Goal: Task Accomplishment & Management: Complete application form

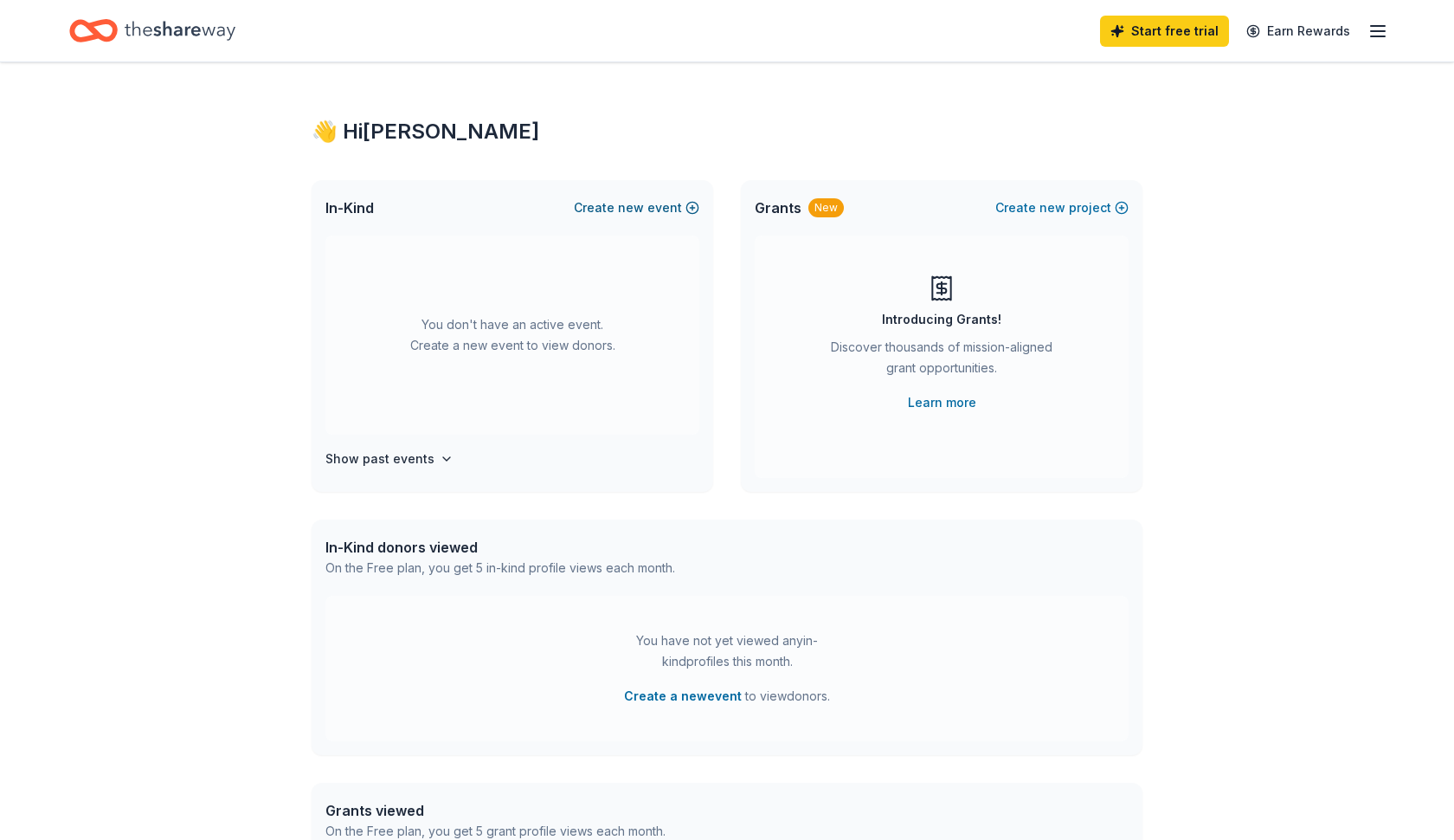
click at [673, 209] on button "Create new event" at bounding box center [636, 208] width 125 height 21
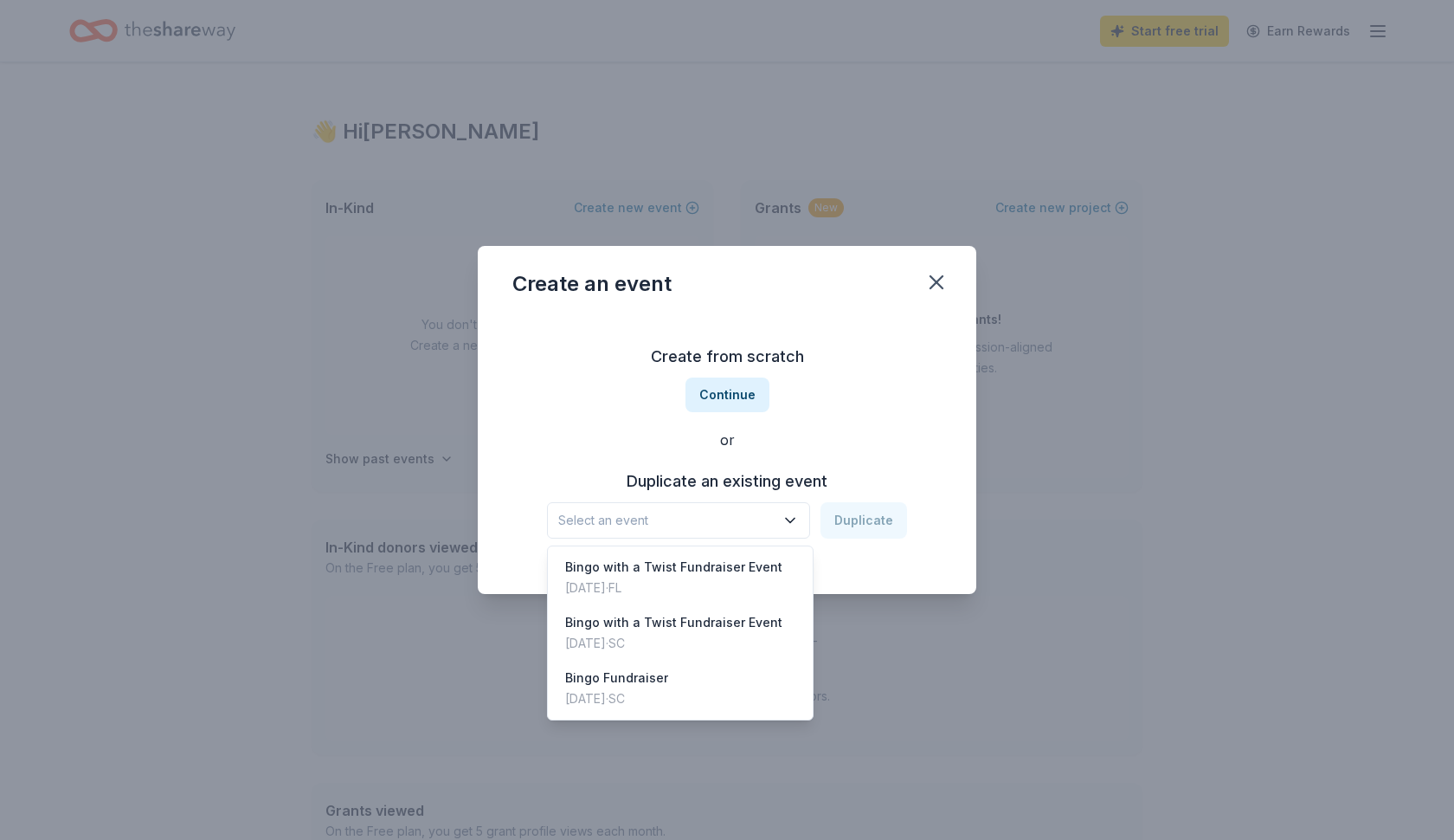
click at [797, 512] on icon "button" at bounding box center [790, 520] width 17 height 17
click at [709, 617] on div "Bingo with a Twist Fundraiser Event" at bounding box center [674, 622] width 218 height 21
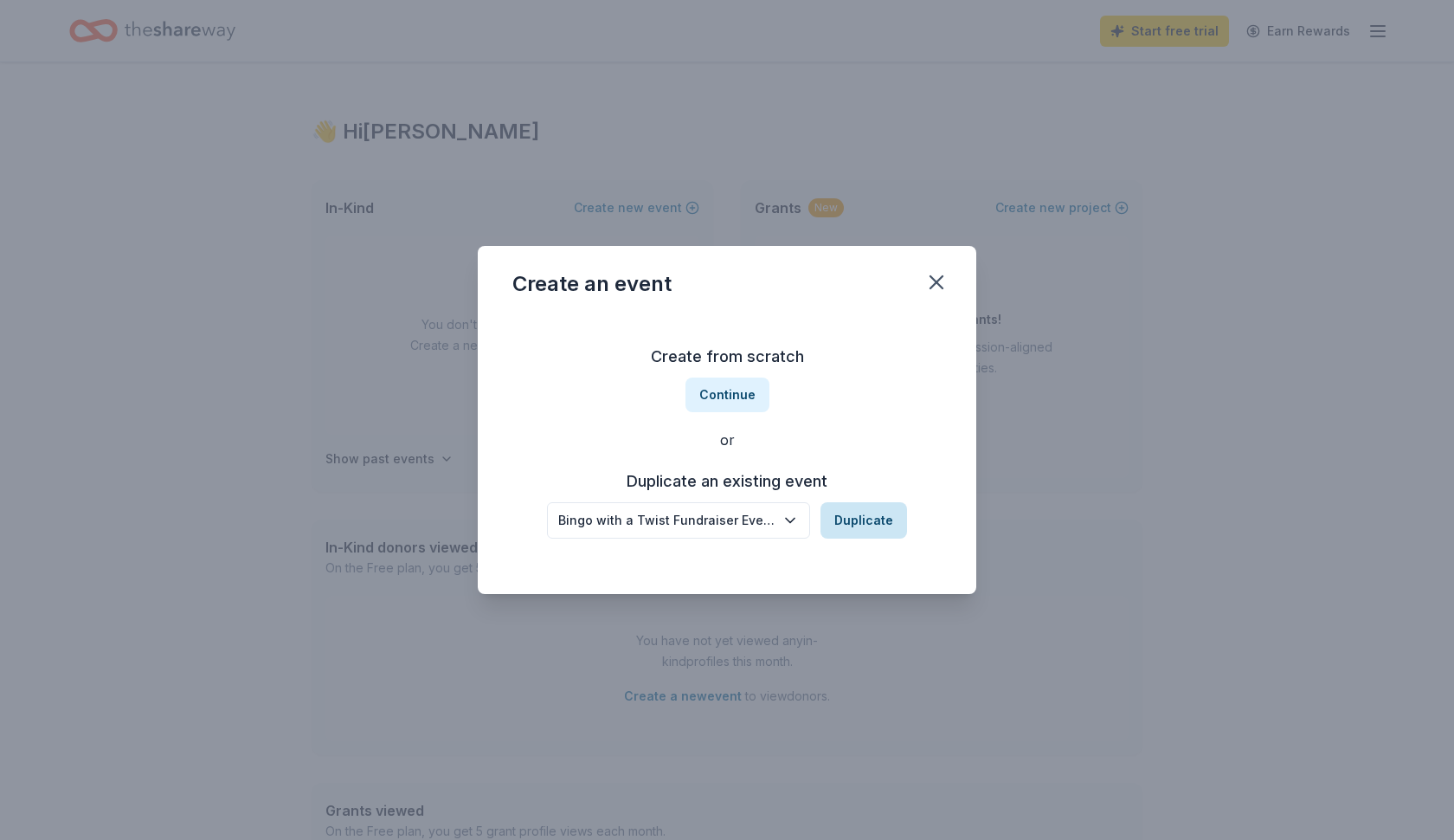
click at [846, 517] on button "Duplicate" at bounding box center [864, 520] width 87 height 36
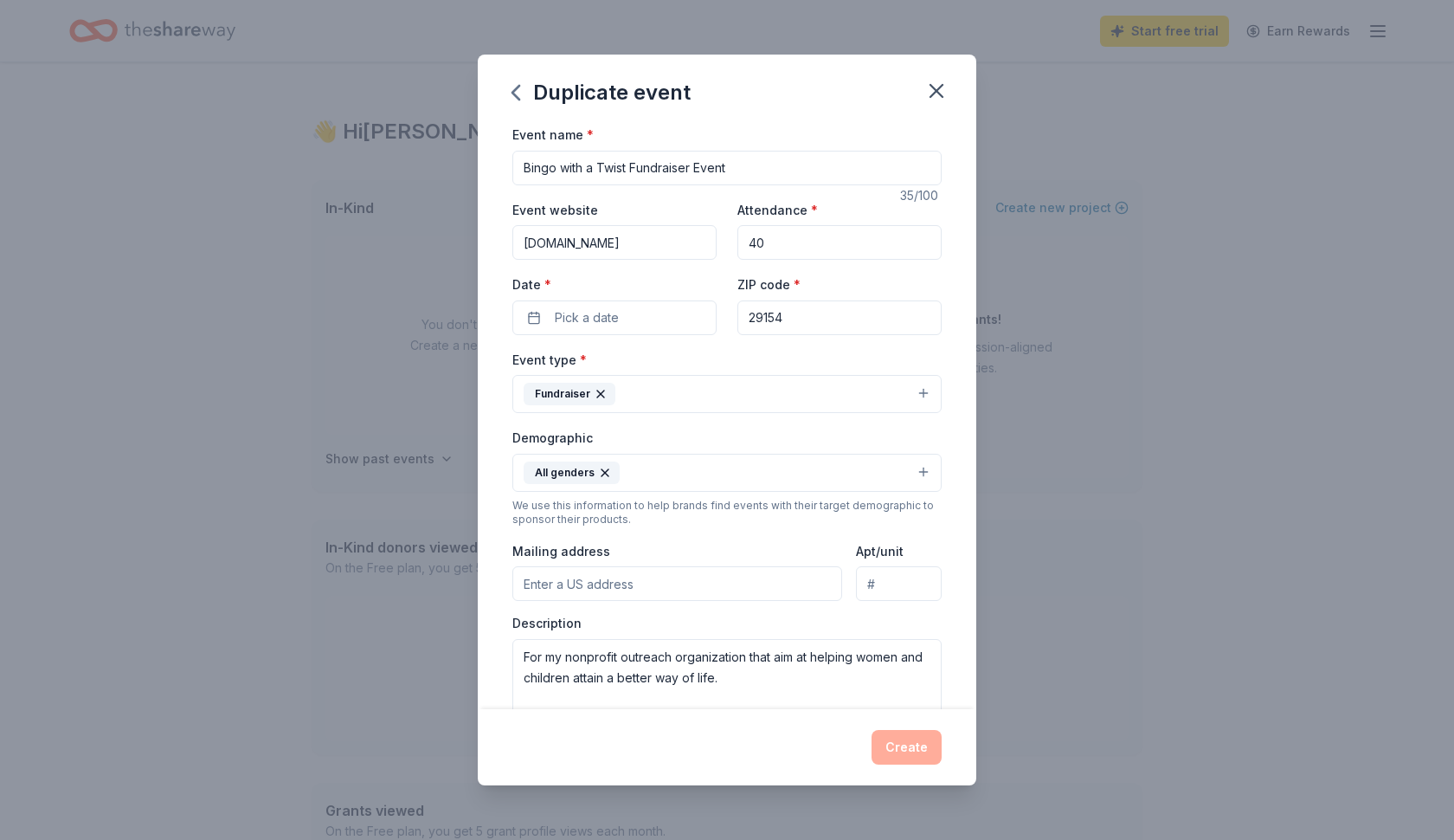
click at [819, 236] on input "40" at bounding box center [840, 242] width 204 height 34
type input "25"
click at [546, 318] on button "Pick a date" at bounding box center [615, 317] width 204 height 34
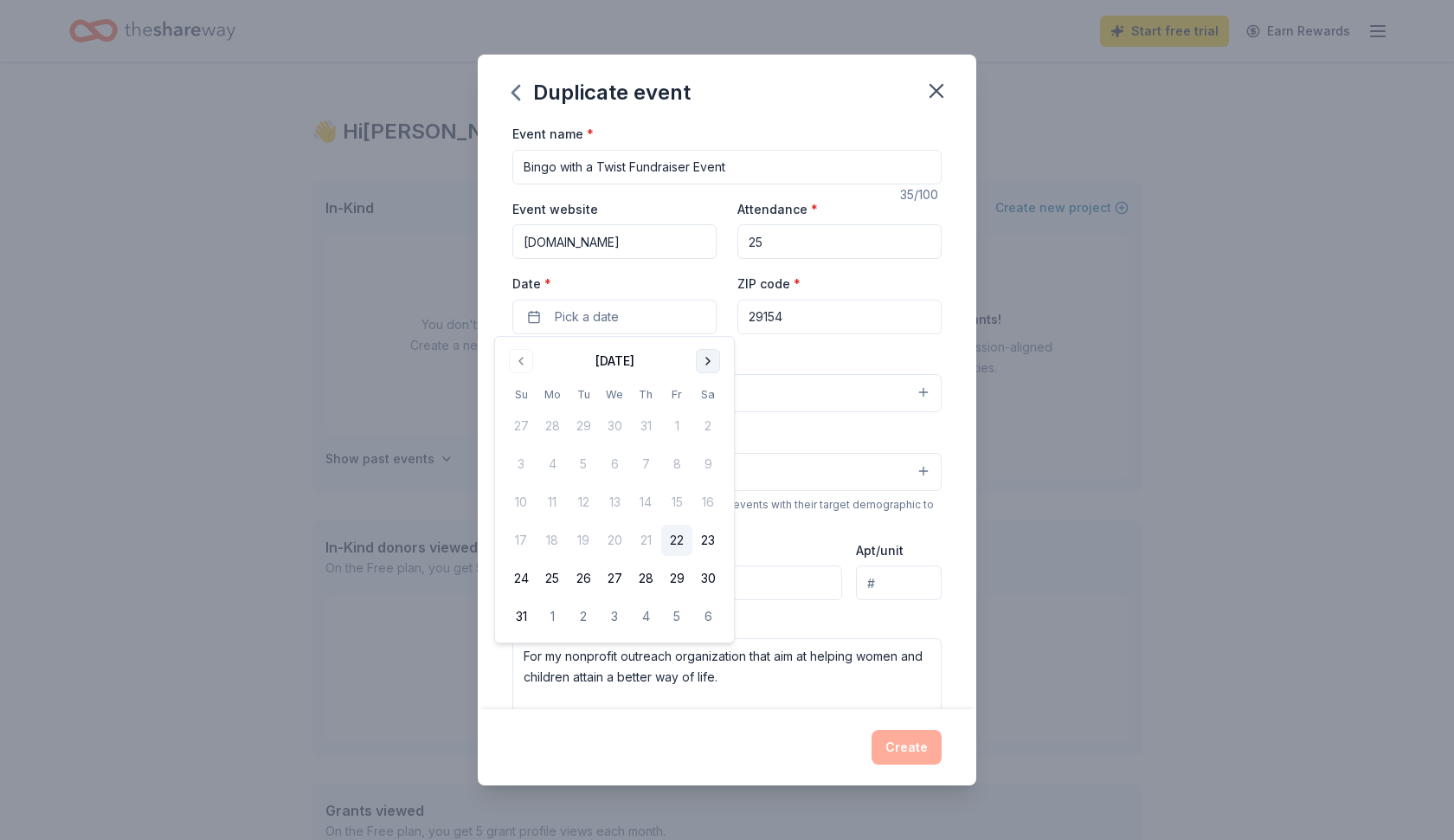
click at [711, 359] on button "Go to next month" at bounding box center [707, 360] width 24 height 24
click at [707, 463] on button "11" at bounding box center [707, 464] width 32 height 32
click at [790, 430] on div "Demographic All genders" at bounding box center [727, 458] width 430 height 65
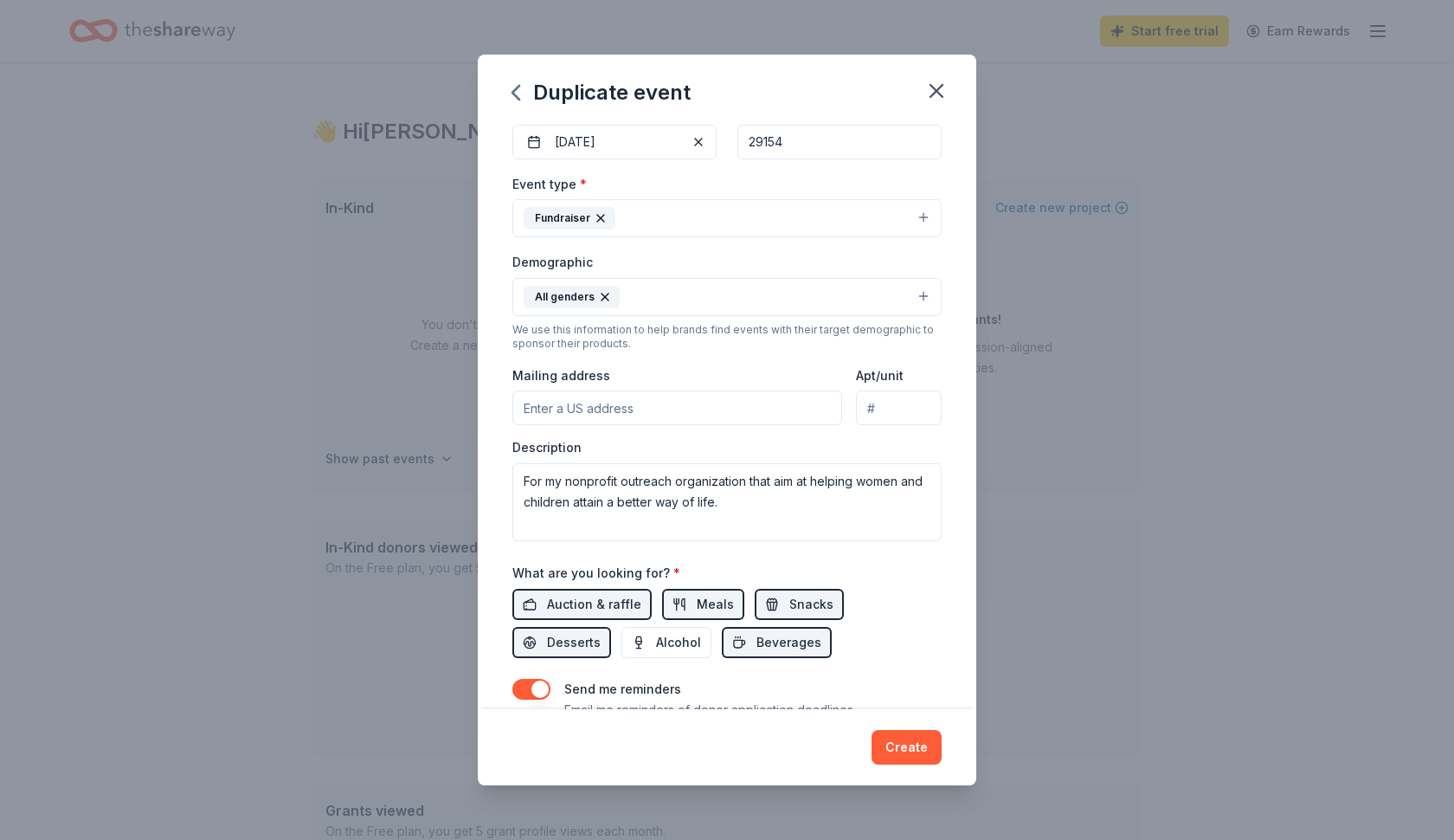
scroll to position [178, 0]
type input "P. O. [STREET_ADDRESS]"
click at [833, 441] on div "Description For my nonprofit outreach organization that aim at helping women an…" at bounding box center [727, 487] width 430 height 102
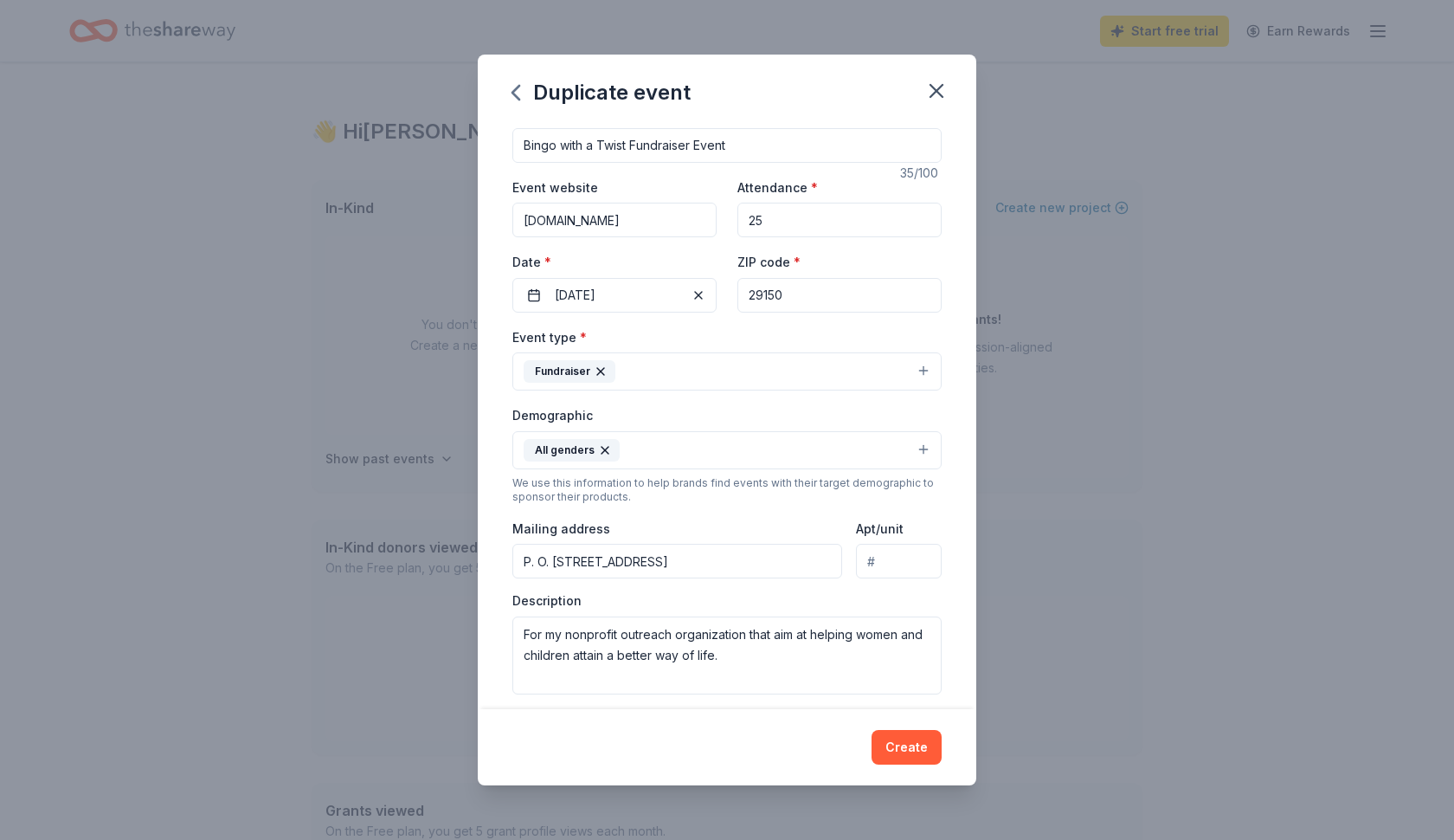
scroll to position [27, 0]
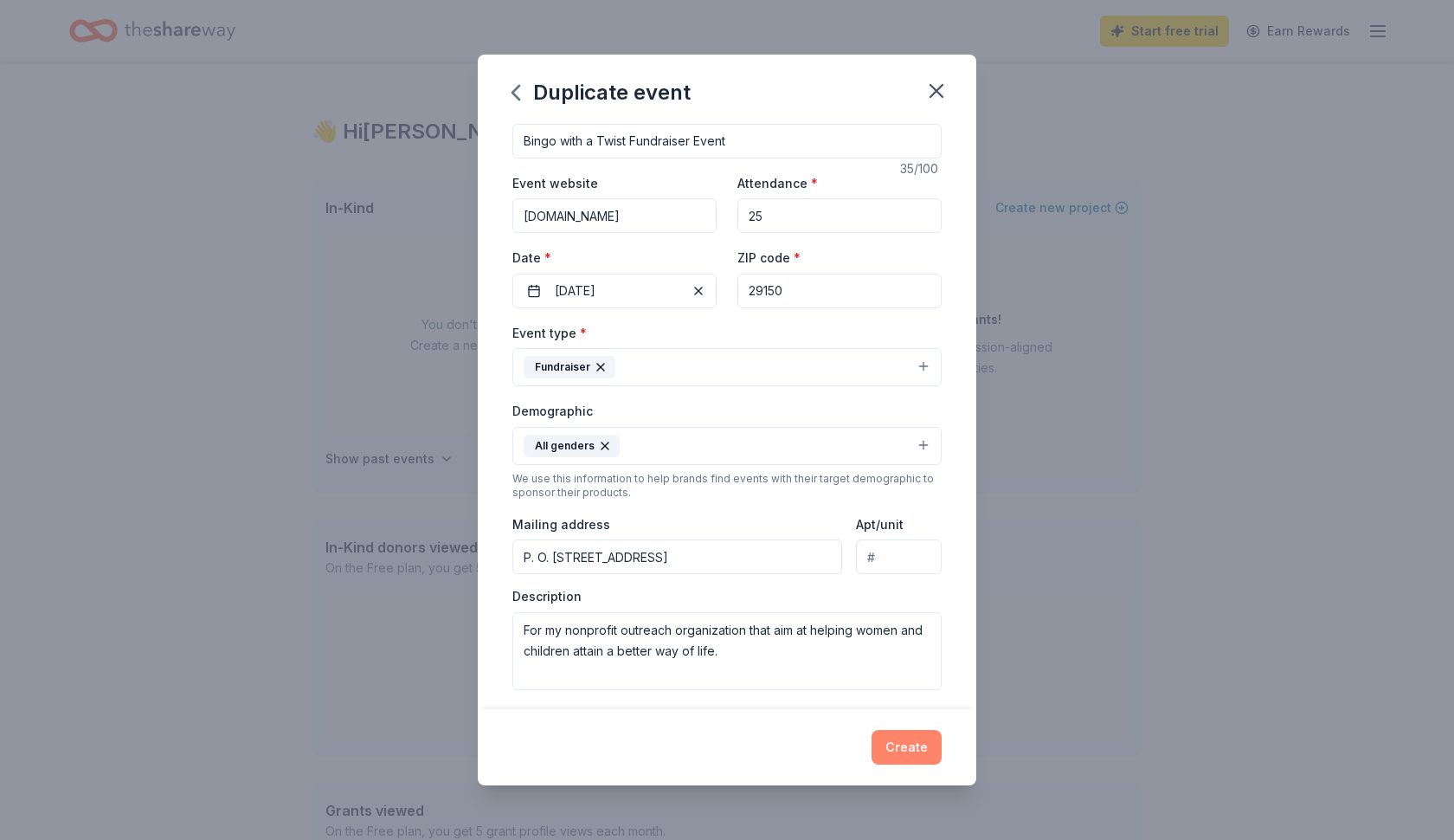
type input "29150"
click at [897, 742] on button "Create" at bounding box center [906, 746] width 70 height 34
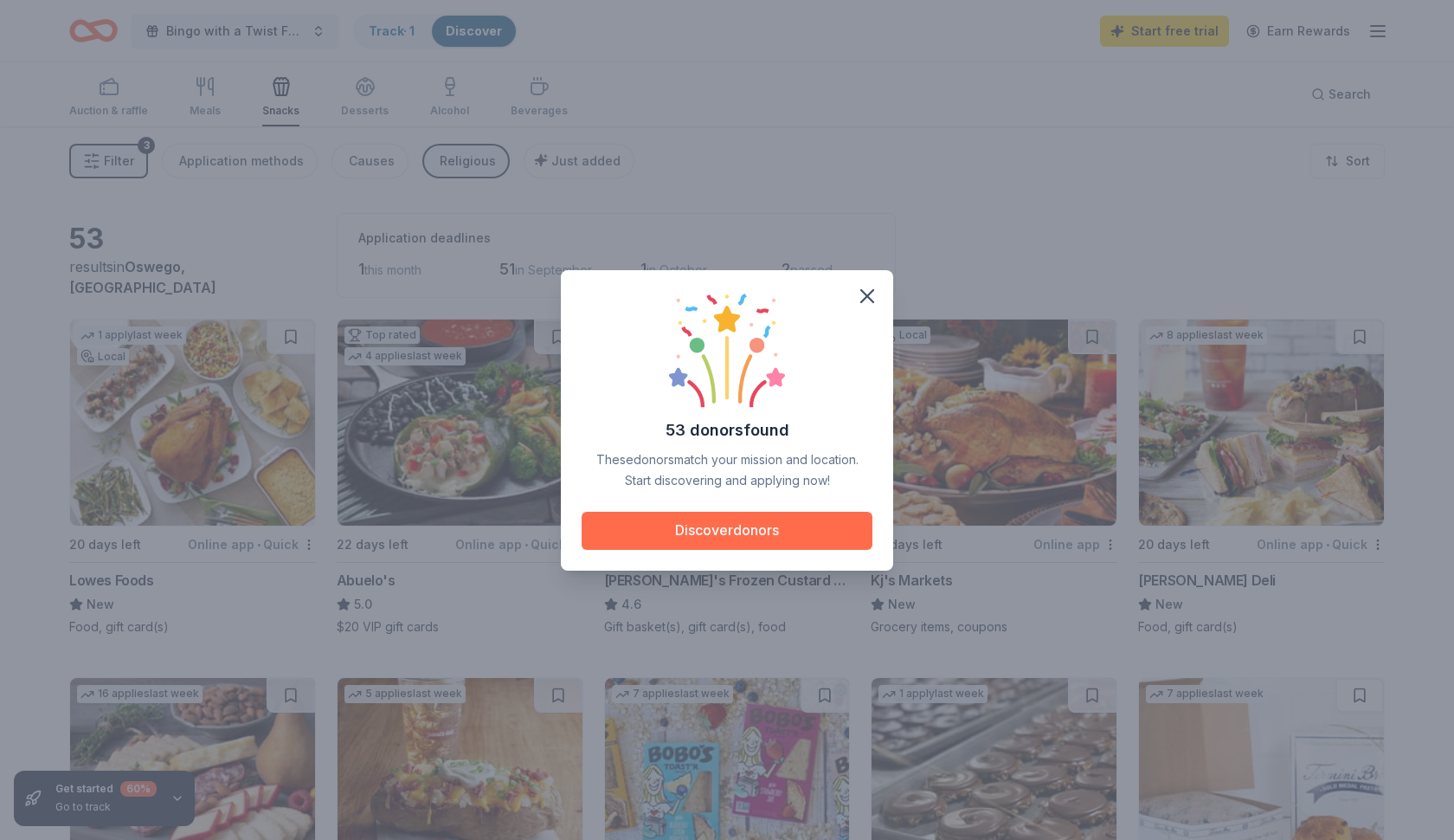
click at [797, 528] on button "Discover donors" at bounding box center [727, 531] width 291 height 38
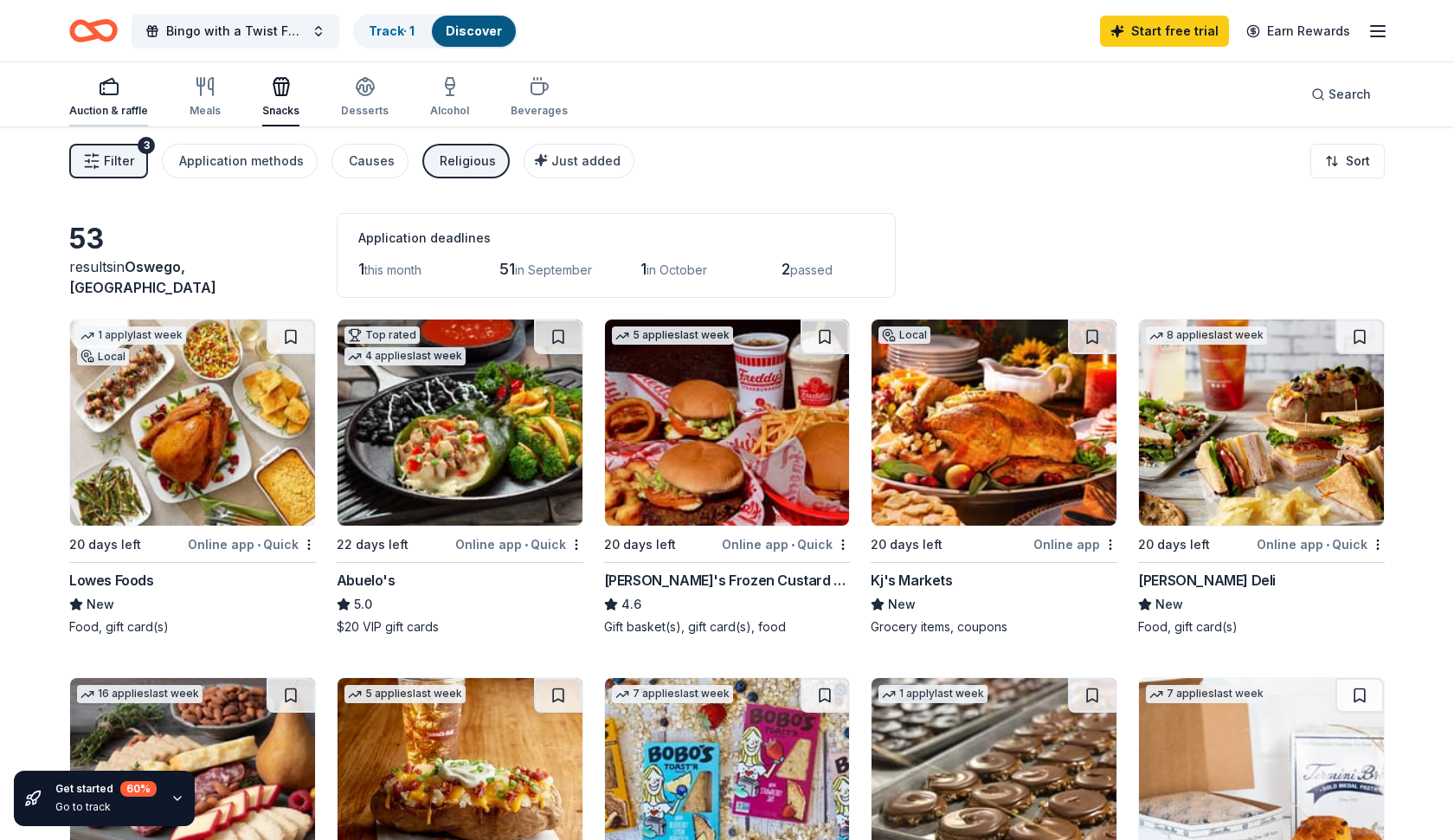
click at [108, 111] on div "Auction & raffle" at bounding box center [109, 111] width 79 height 14
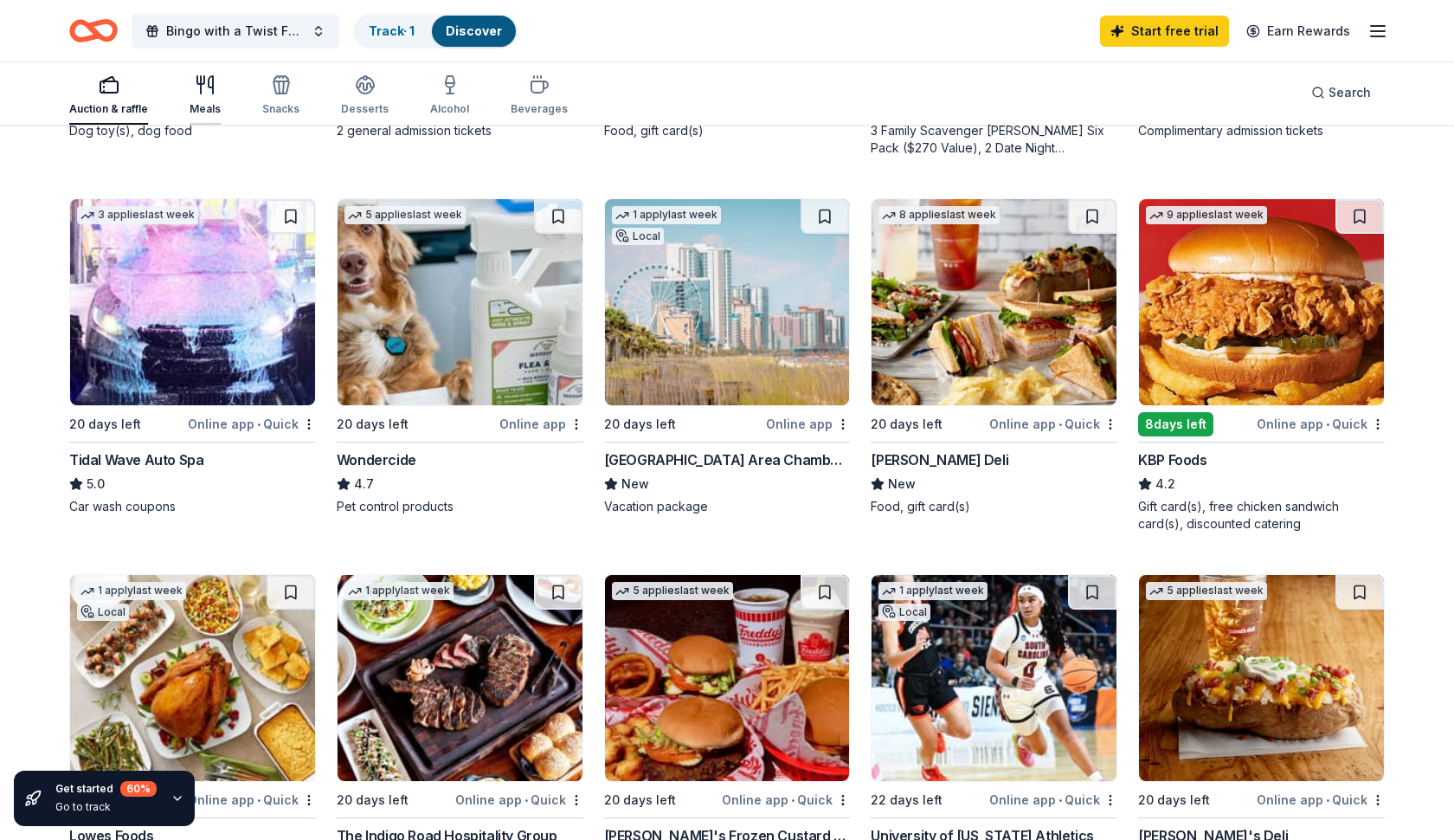
scroll to position [858, 1]
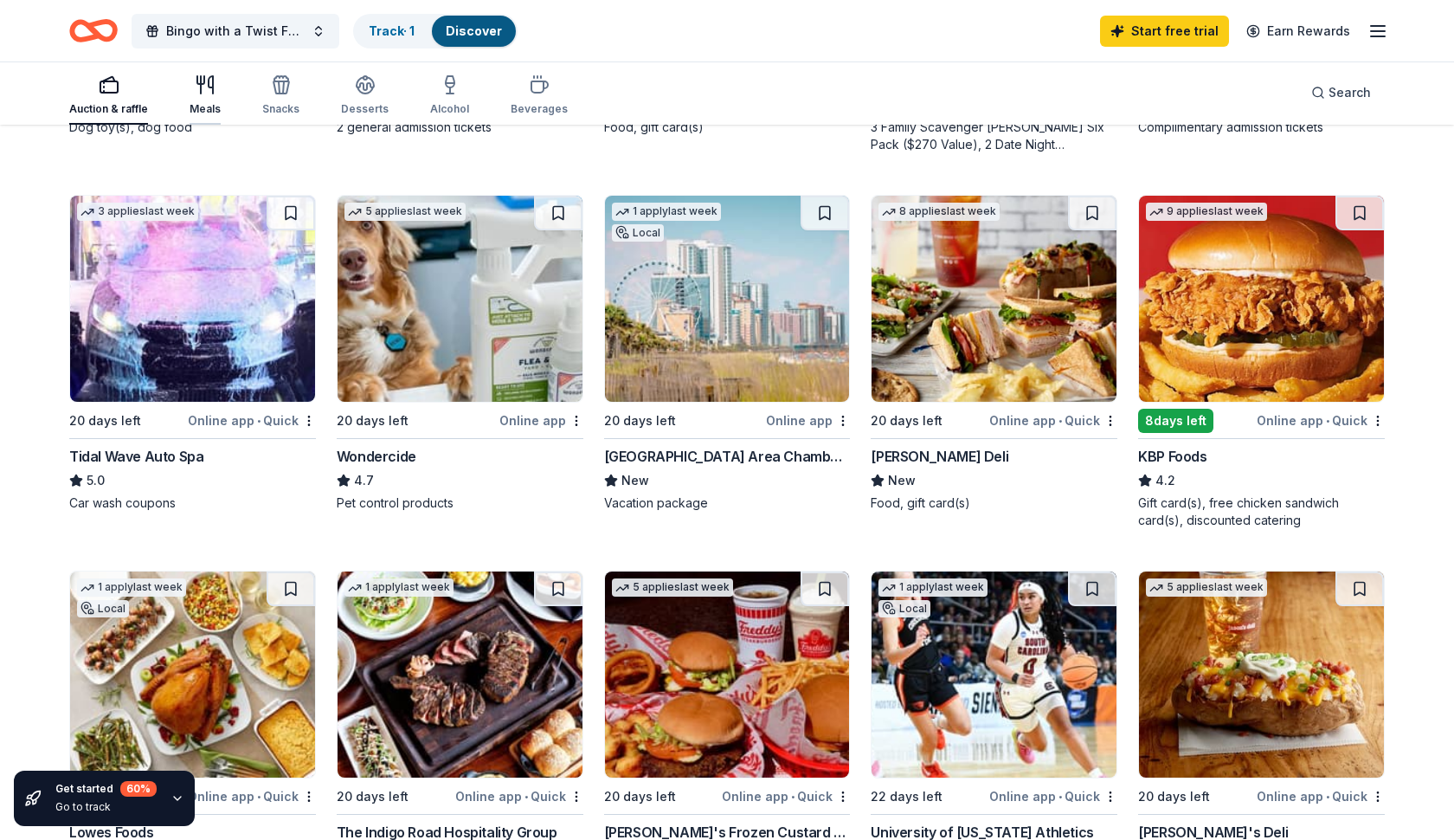
click at [195, 105] on div "Meals" at bounding box center [205, 109] width 32 height 14
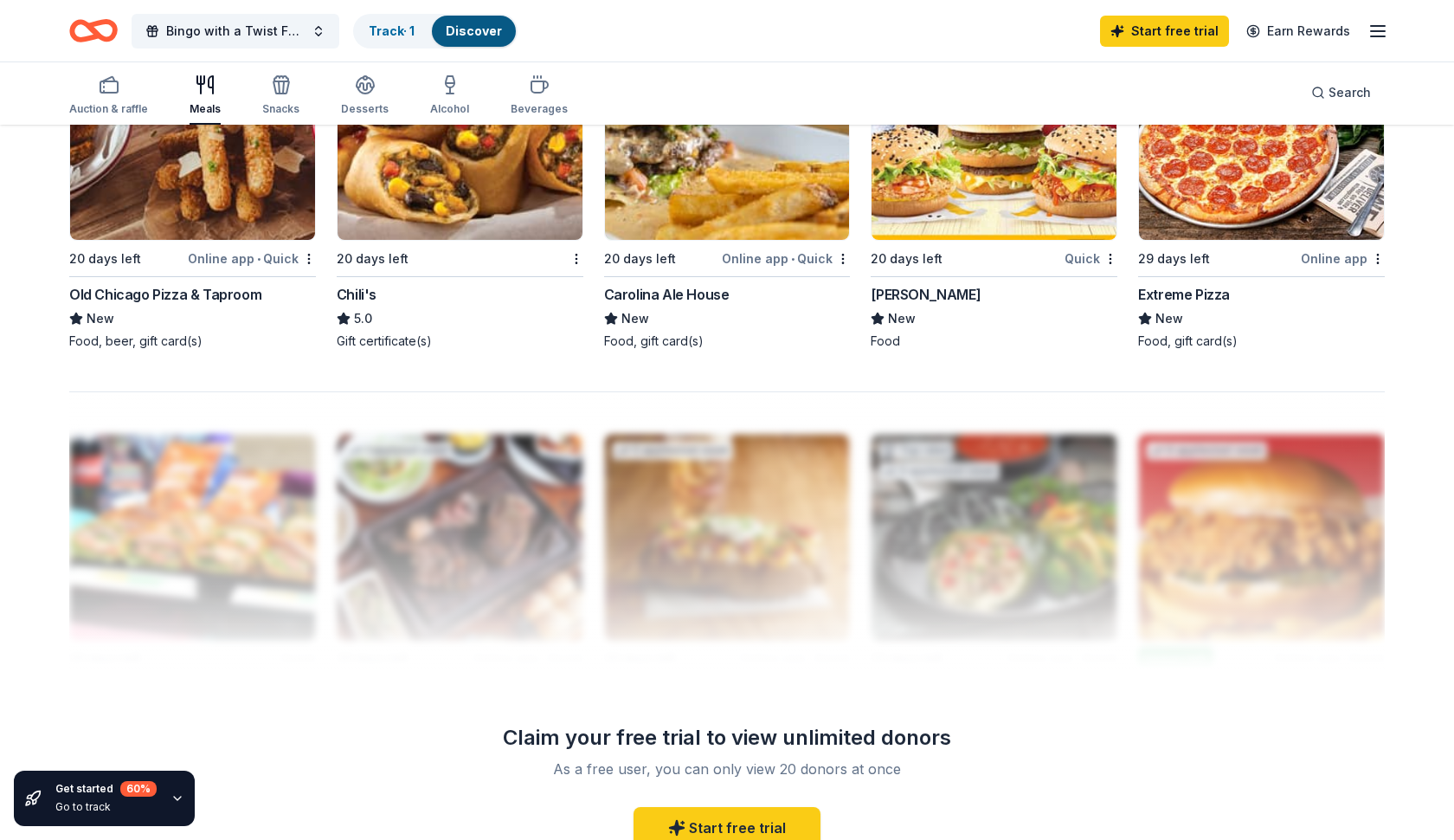
scroll to position [1418, 0]
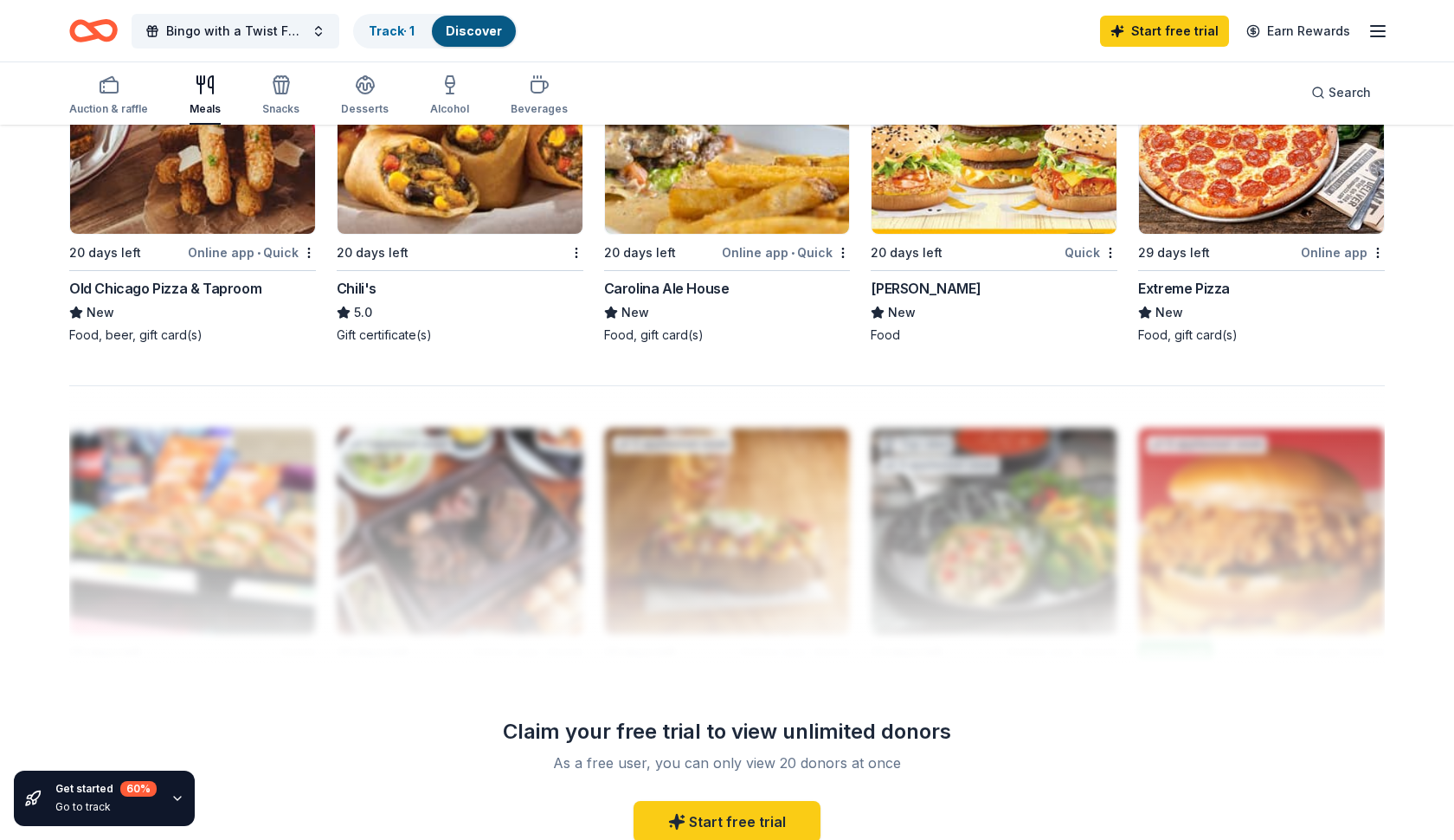
click at [615, 309] on icon at bounding box center [611, 312] width 14 height 14
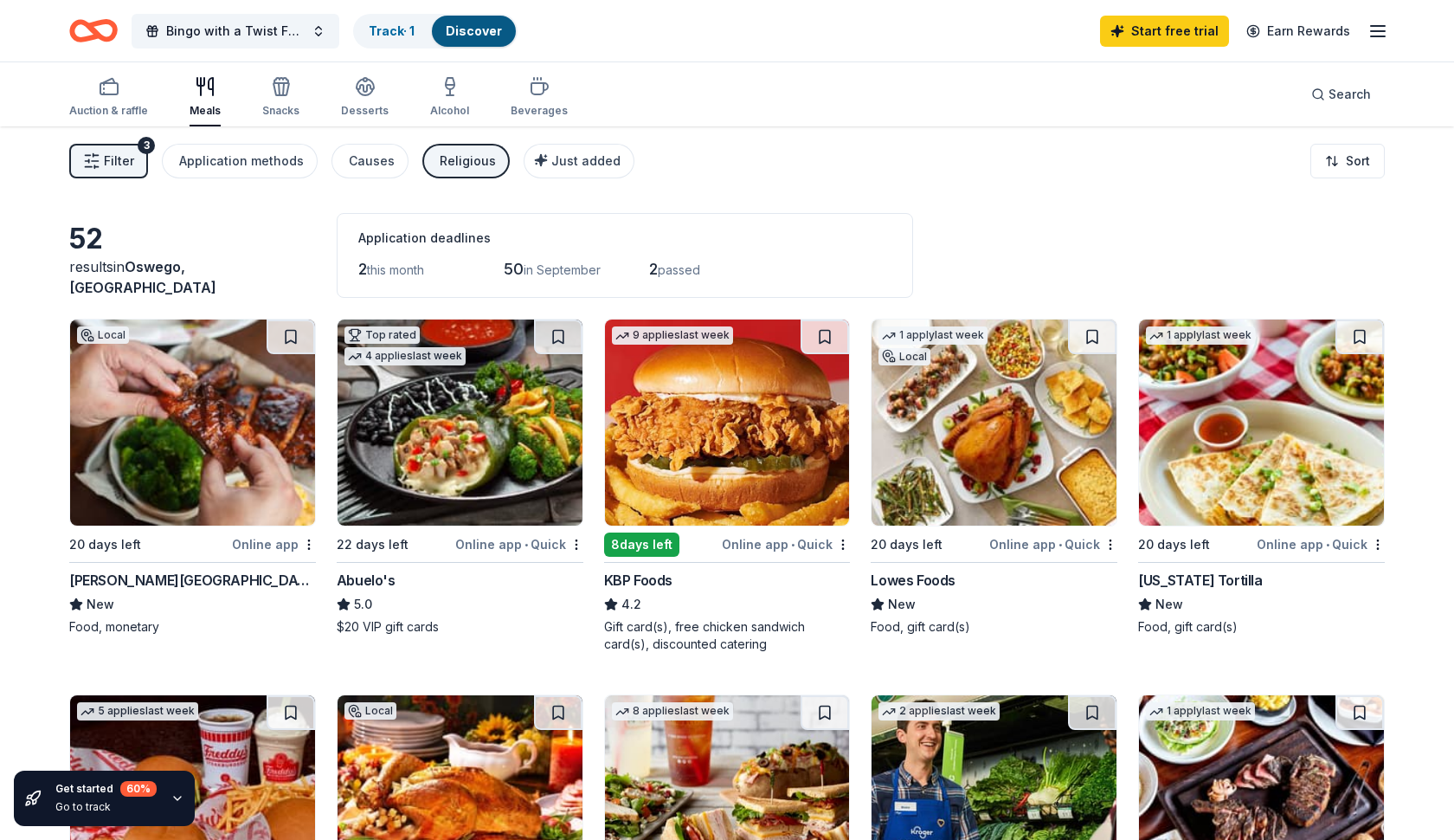
scroll to position [1, 0]
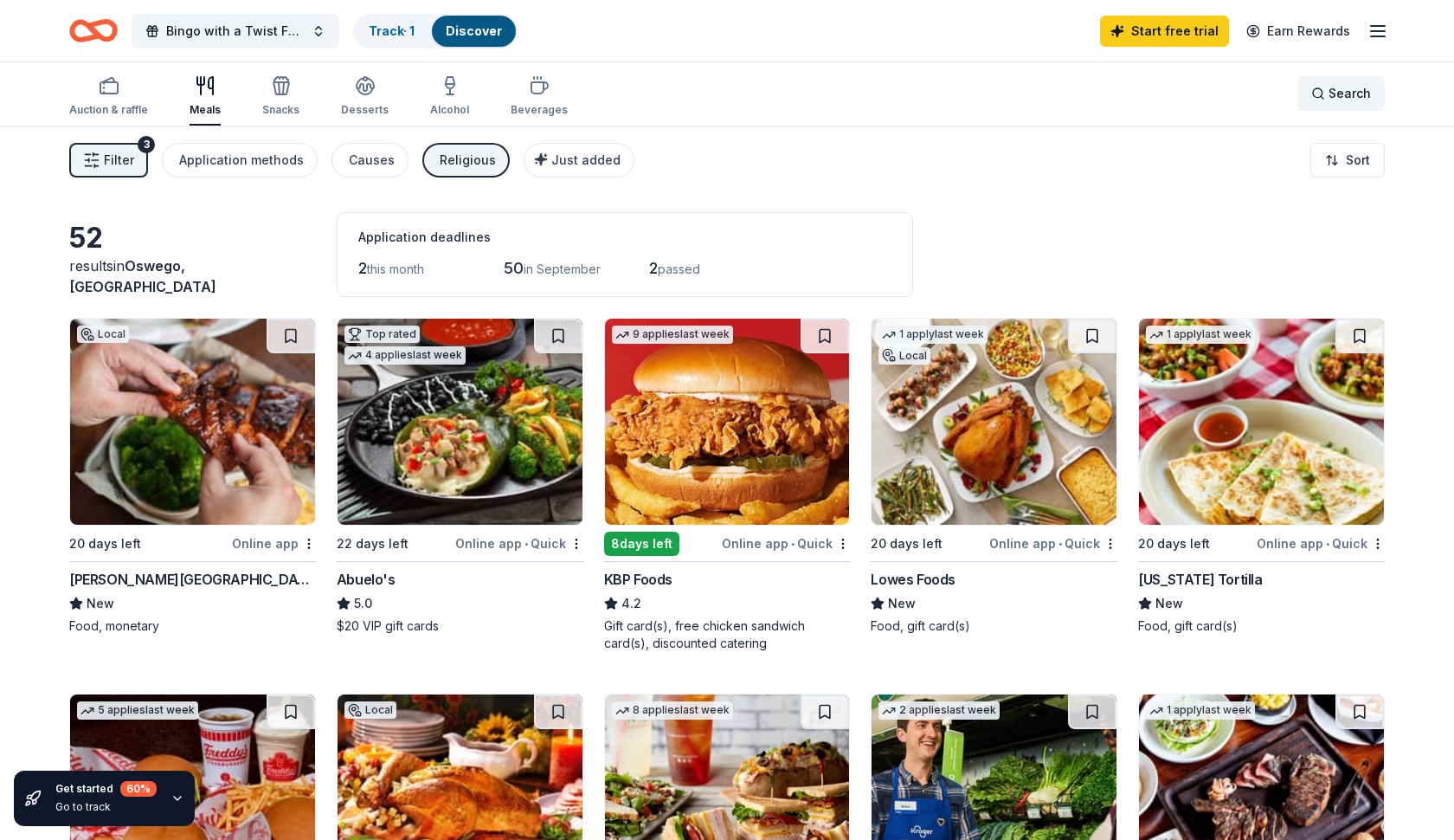
click at [1319, 97] on div "Search" at bounding box center [1341, 94] width 60 height 21
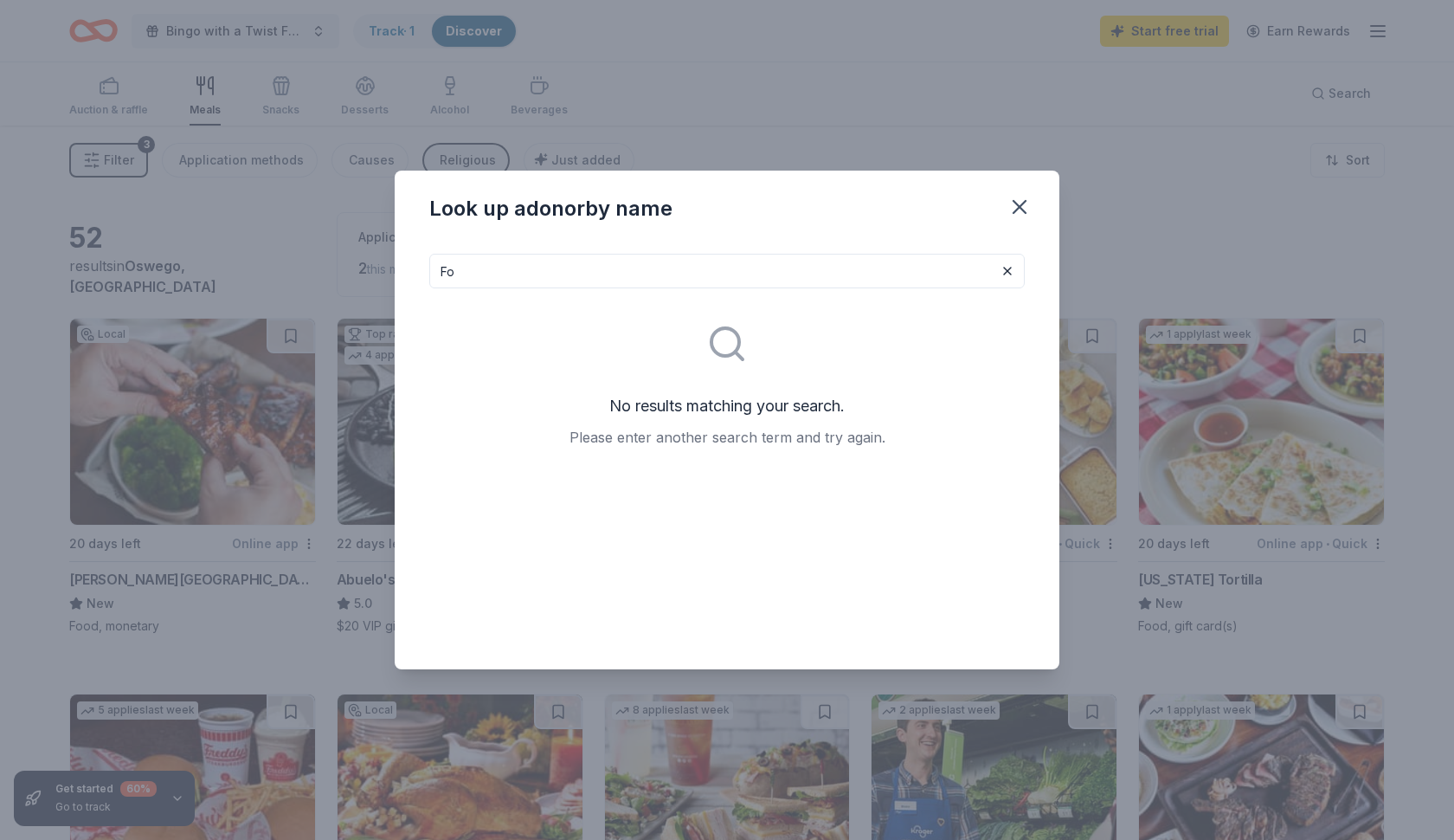
type input "F"
type input "b"
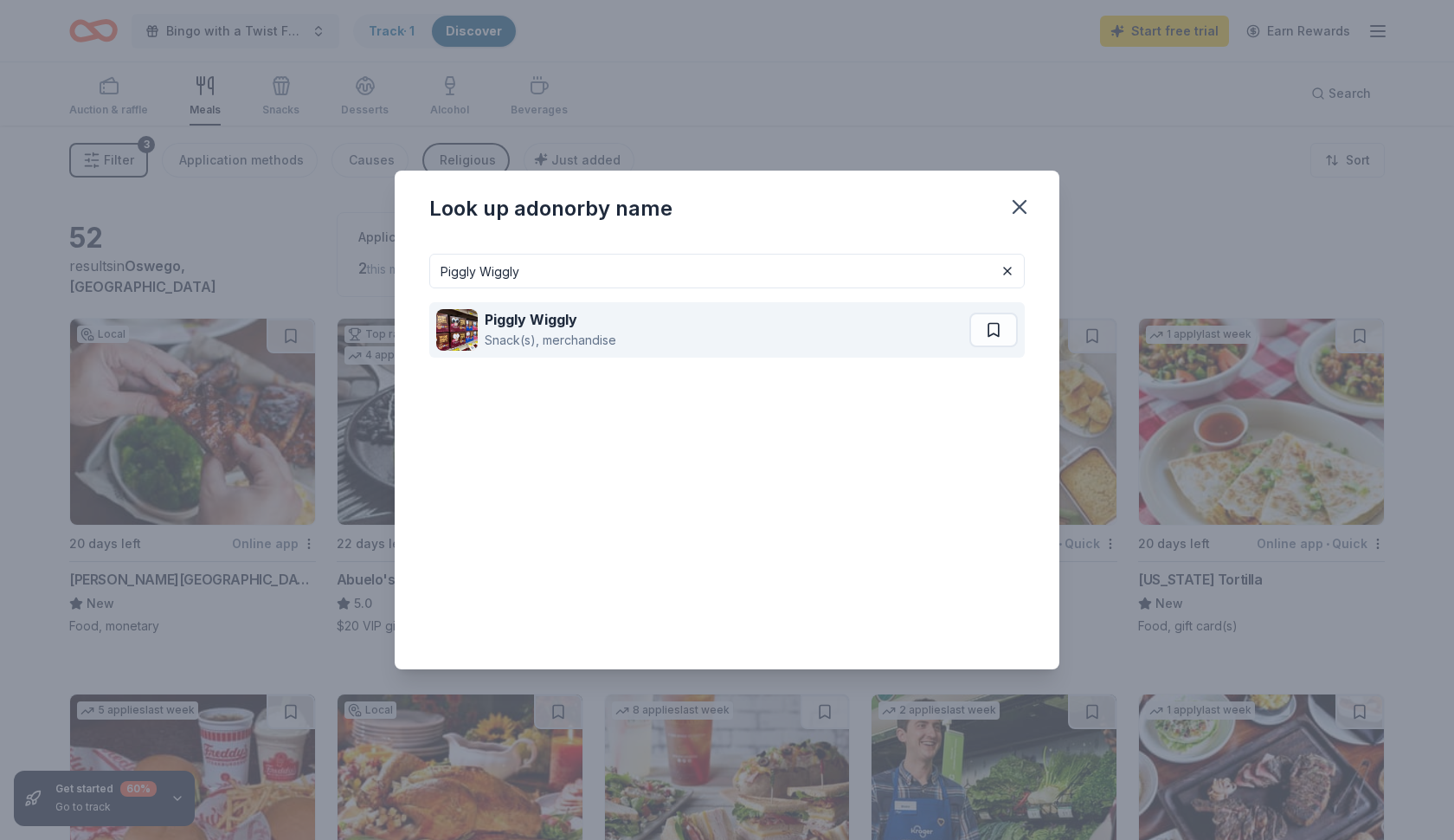
type input "Piggly Wiggly"
click at [558, 322] on strong "Piggly Wiggly" at bounding box center [531, 320] width 93 height 17
click at [988, 332] on button at bounding box center [994, 329] width 49 height 34
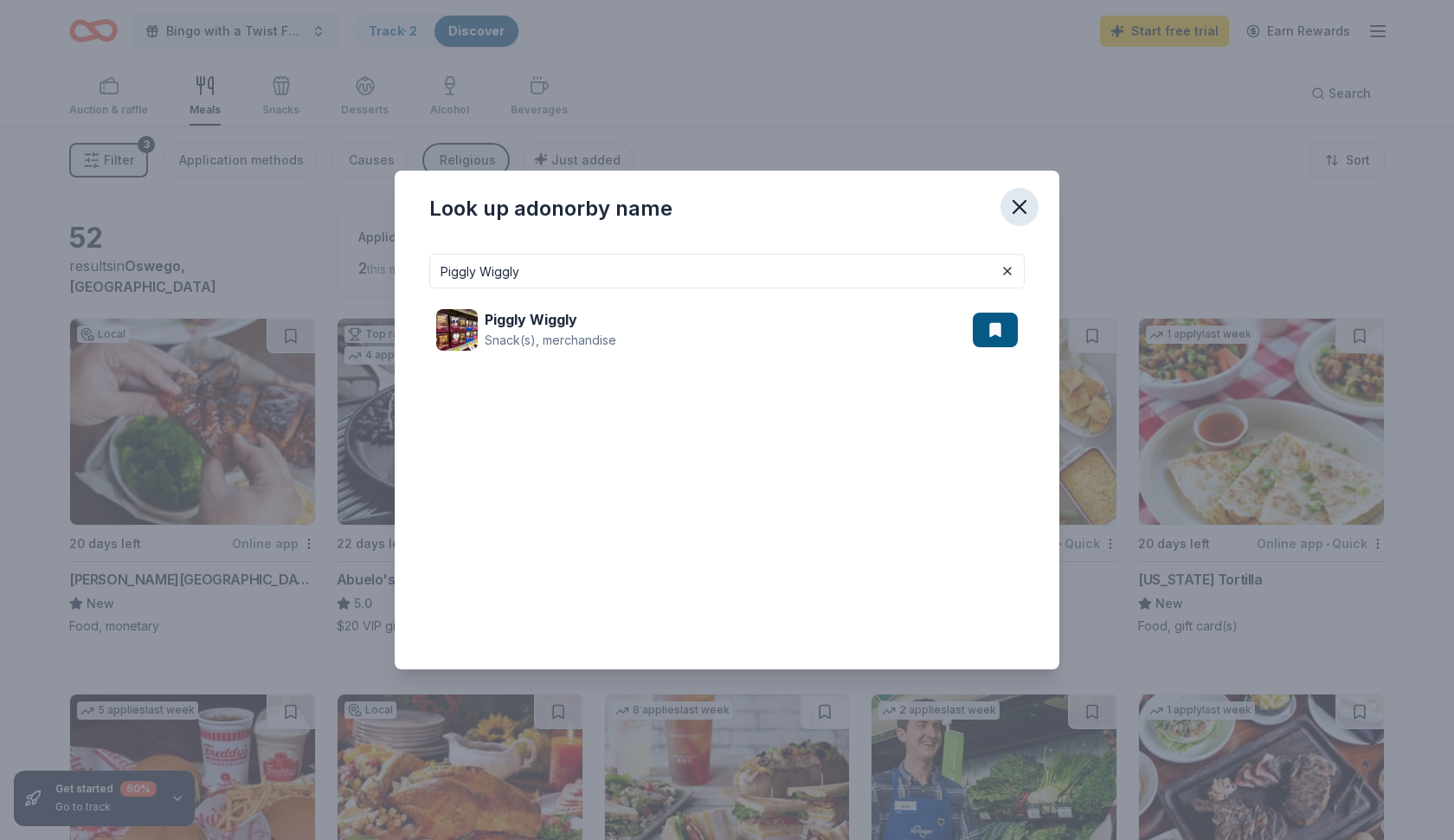
click at [1018, 212] on icon "button" at bounding box center [1019, 206] width 24 height 24
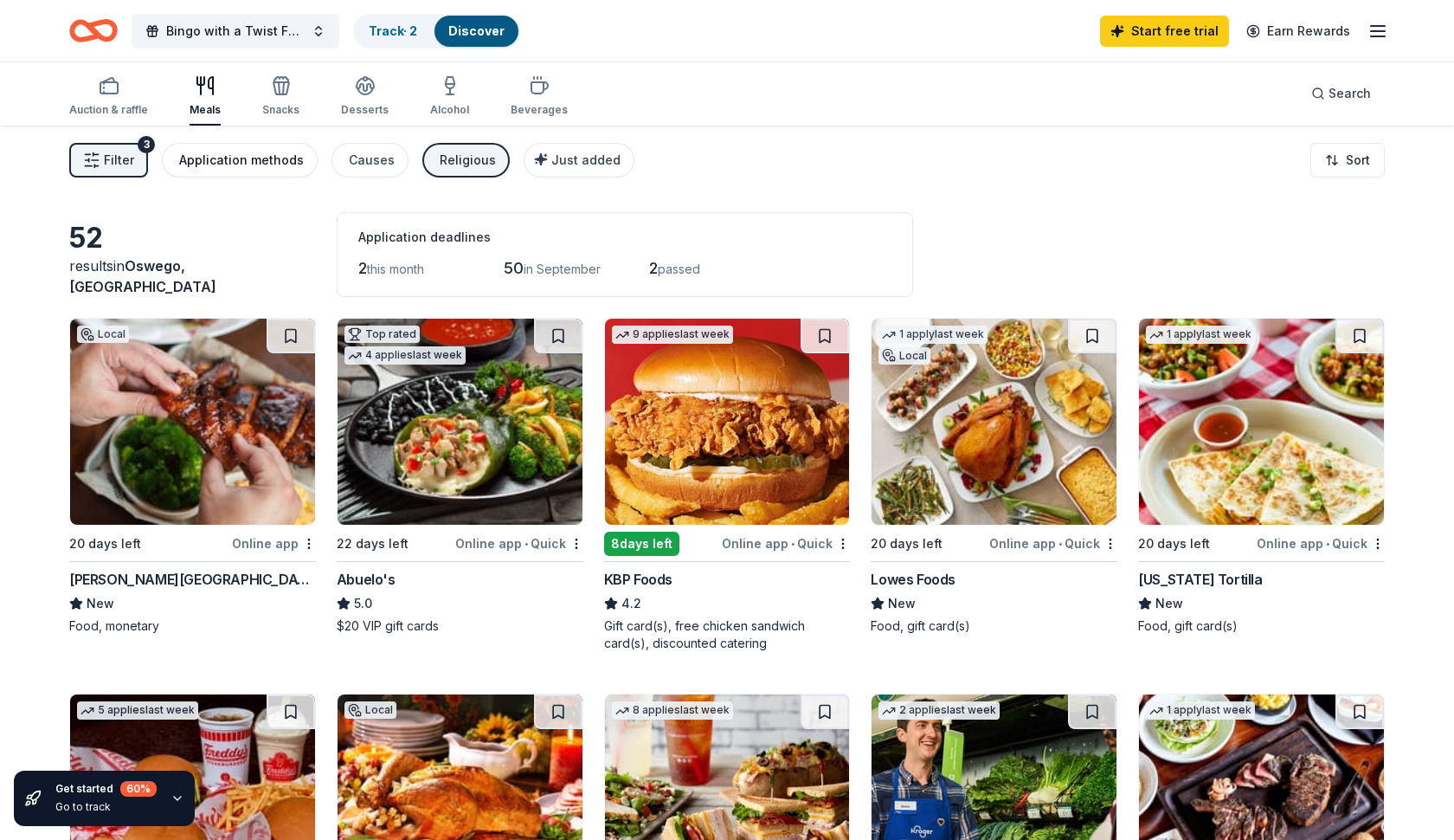
click at [291, 159] on div "Application methods" at bounding box center [242, 160] width 125 height 21
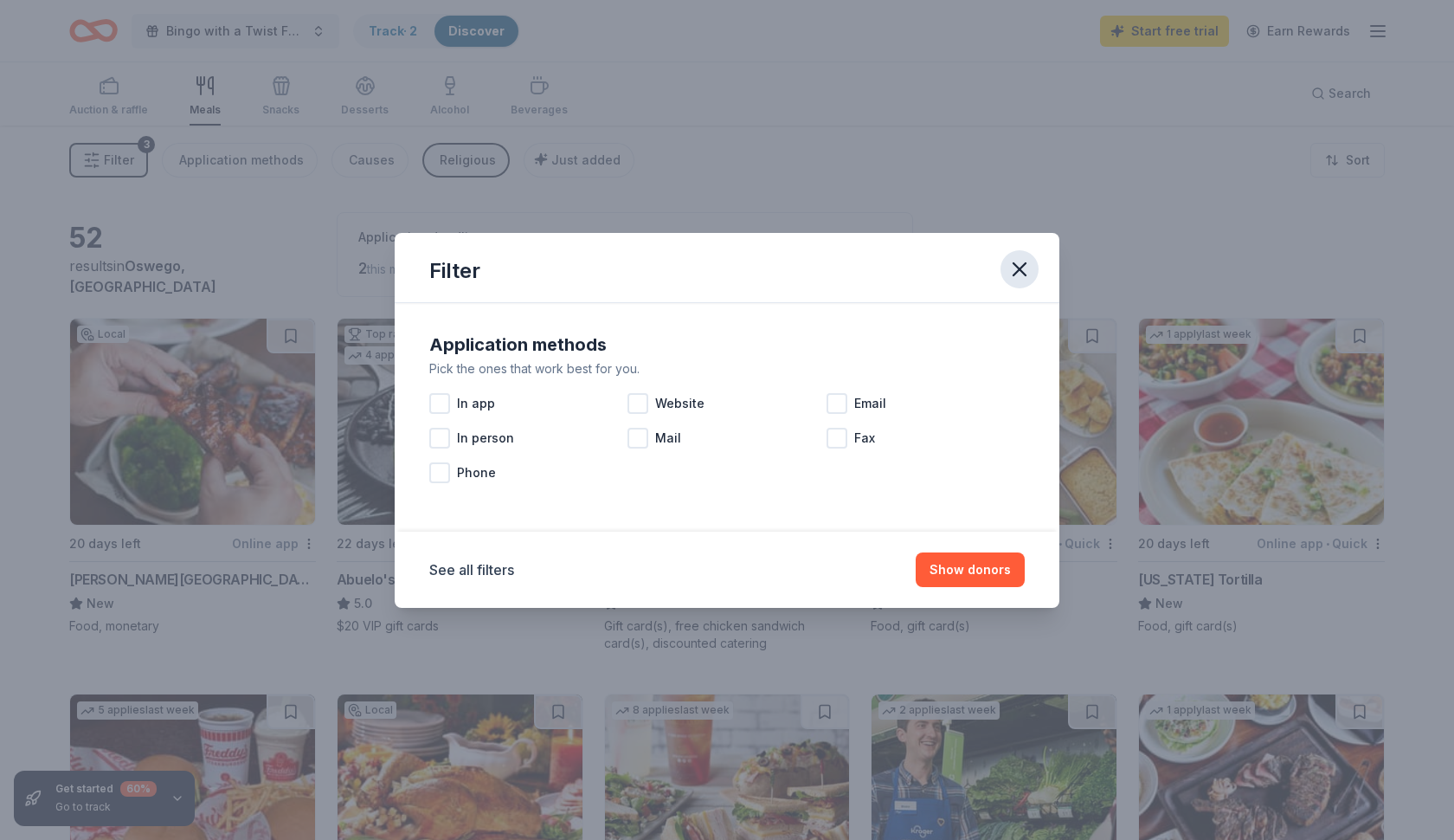
click at [1019, 278] on icon "button" at bounding box center [1019, 268] width 24 height 24
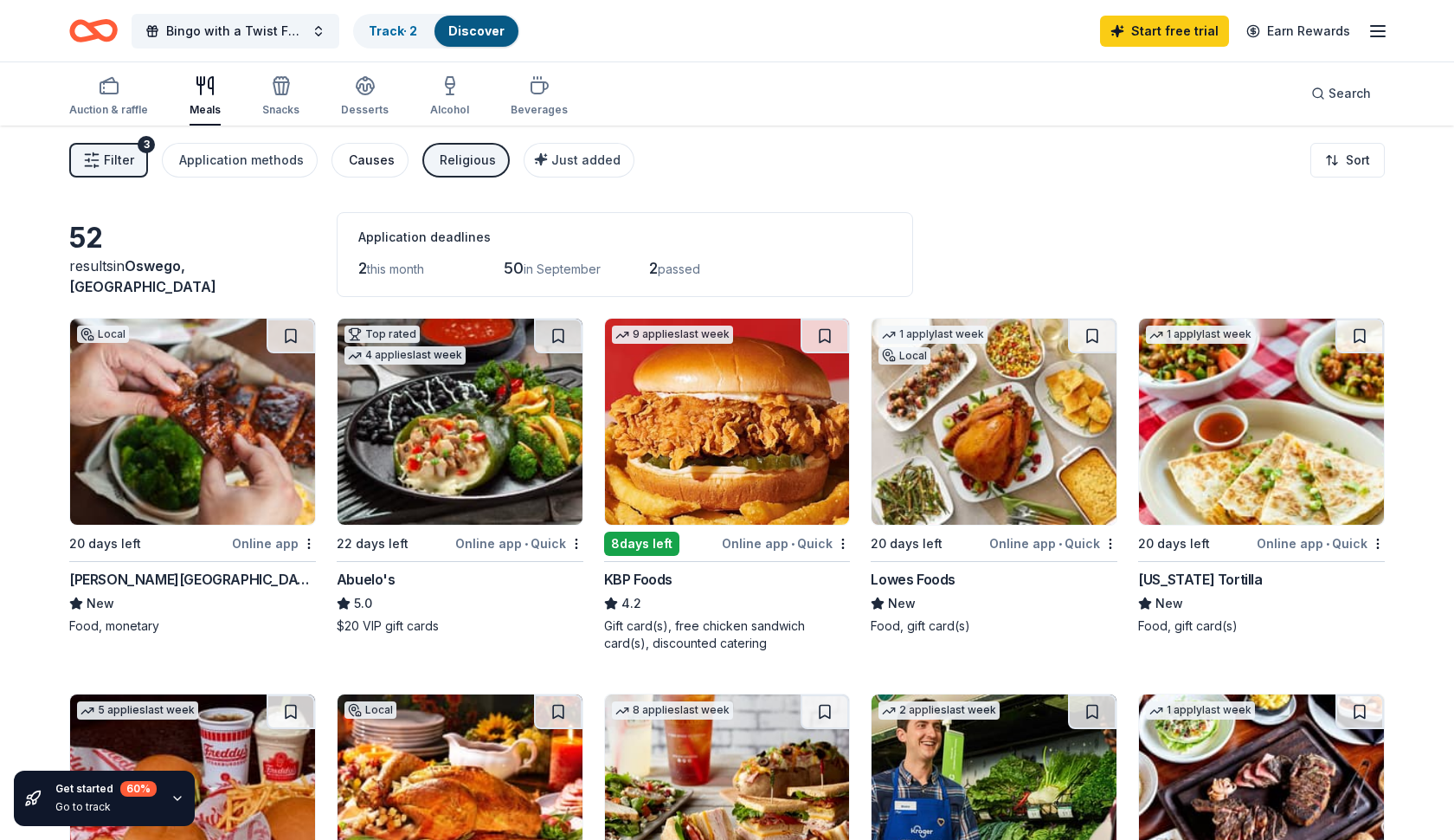
click at [369, 170] on div "Causes" at bounding box center [371, 160] width 46 height 21
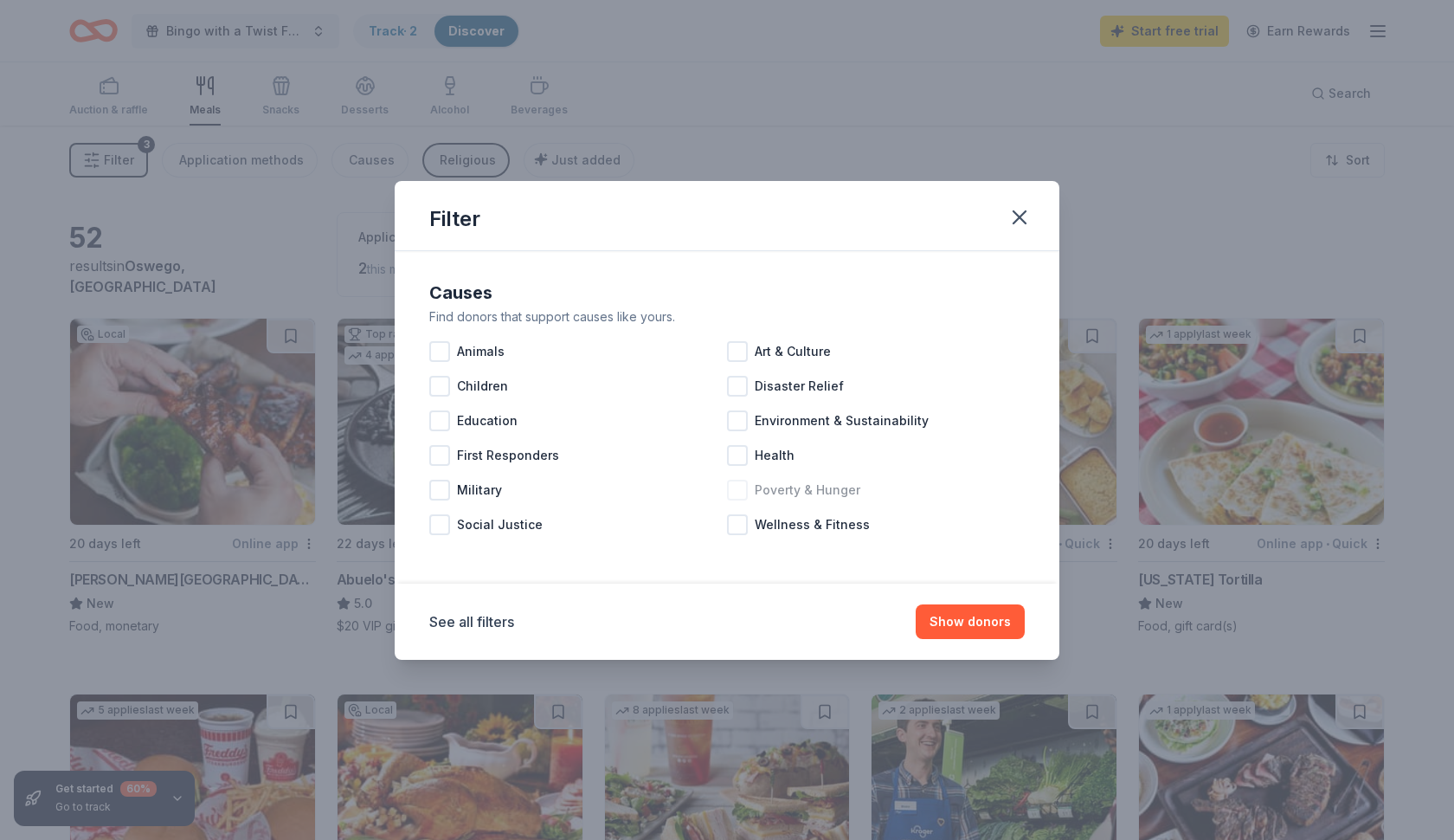
click at [743, 491] on div at bounding box center [738, 490] width 21 height 21
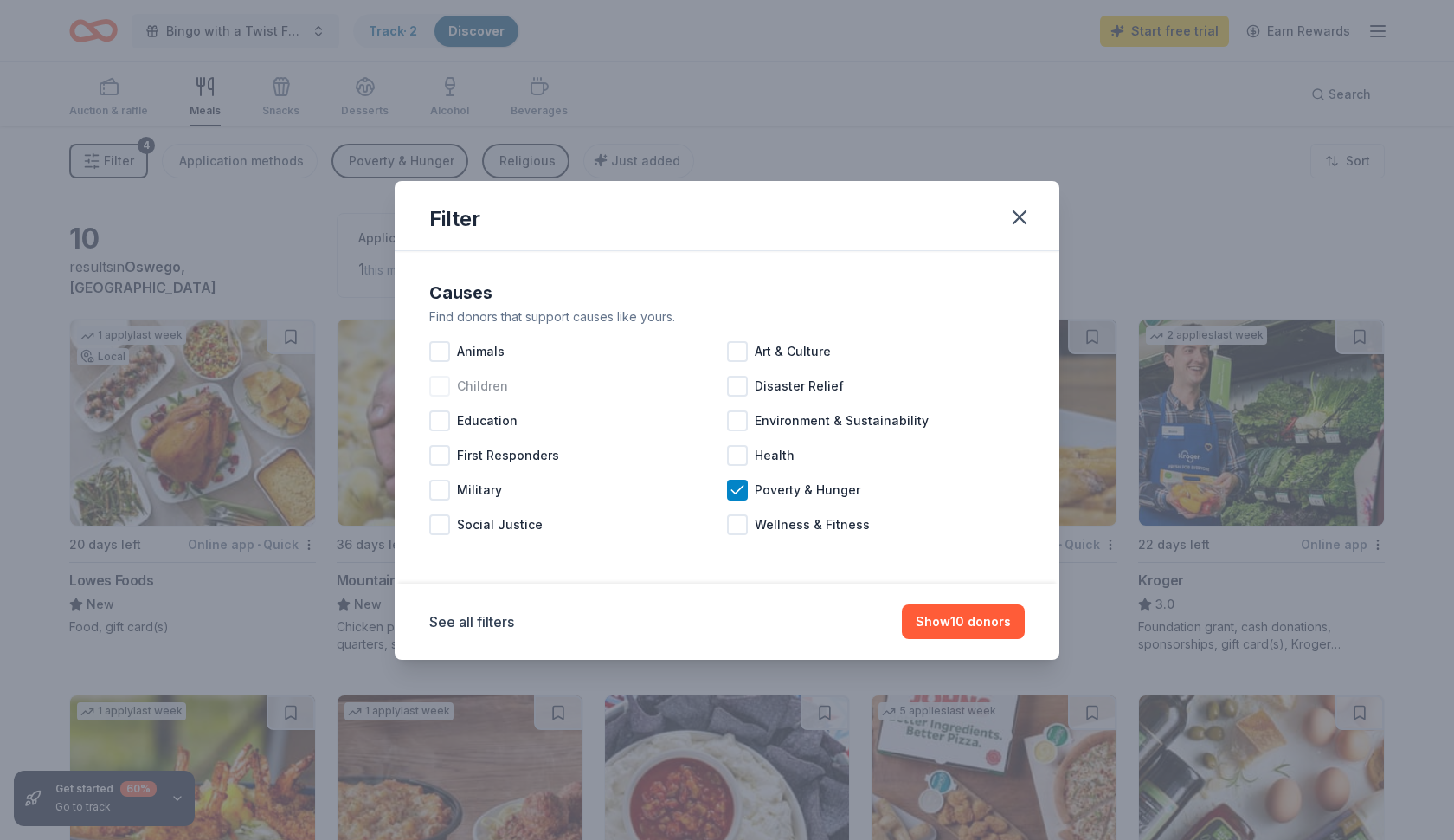
drag, startPoint x: 451, startPoint y: 383, endPoint x: 479, endPoint y: 385, distance: 28.1
click at [451, 383] on div "Children" at bounding box center [579, 386] width 298 height 34
click at [1024, 216] on icon "button" at bounding box center [1019, 217] width 24 height 24
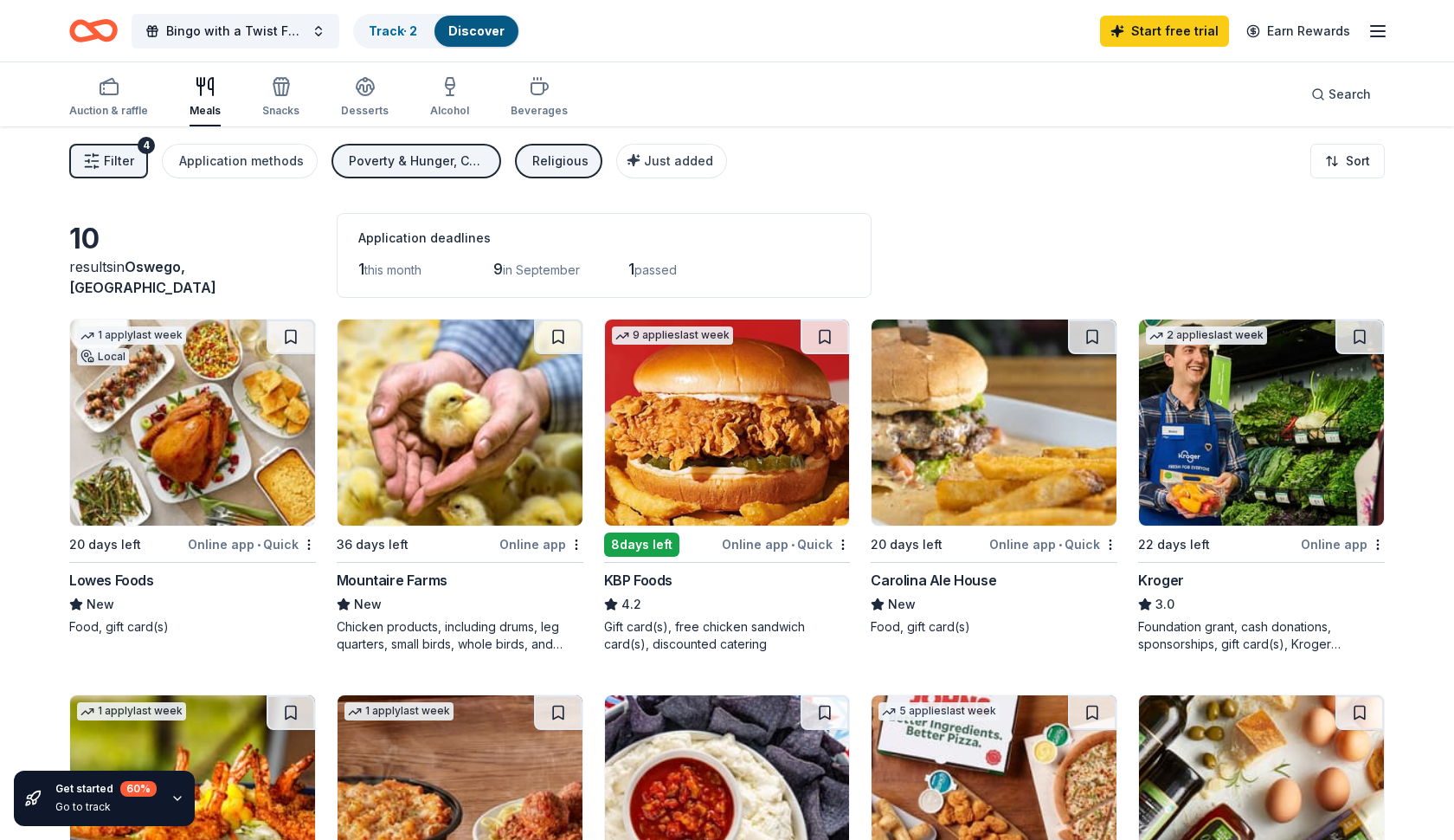
click at [125, 166] on span "Filter" at bounding box center [119, 161] width 31 height 21
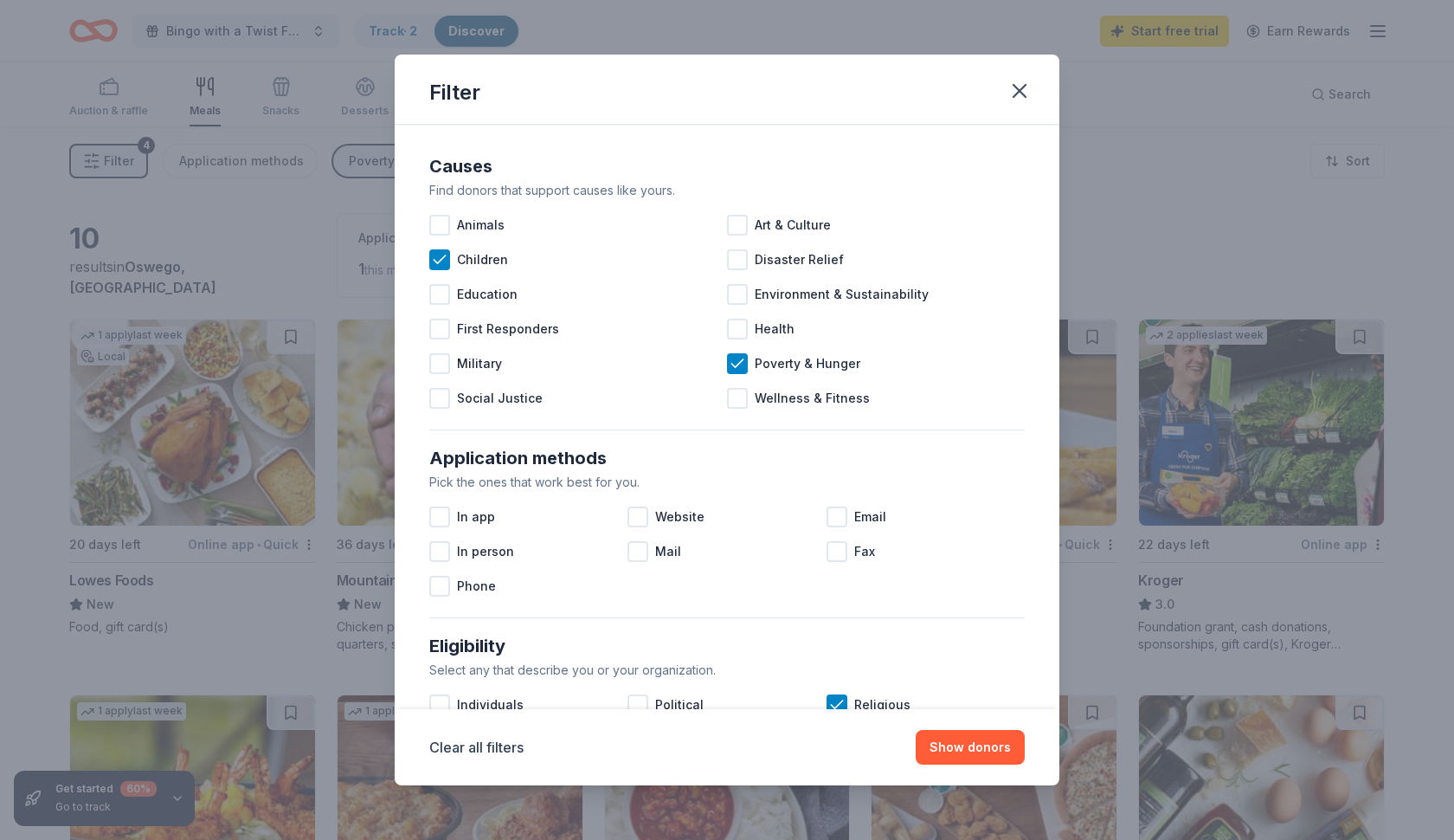
scroll to position [6, 0]
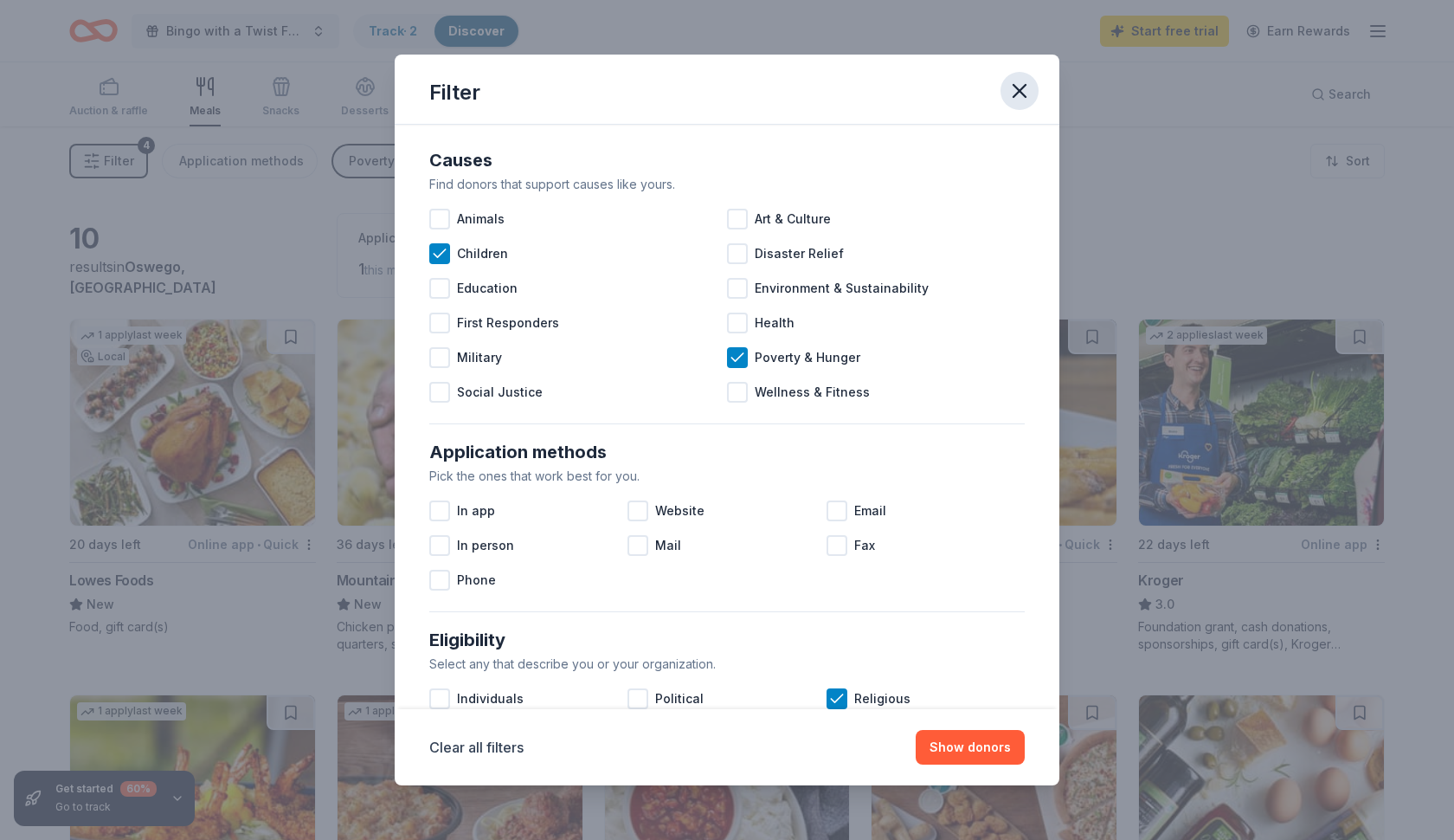
click at [1023, 92] on icon "button" at bounding box center [1019, 91] width 24 height 24
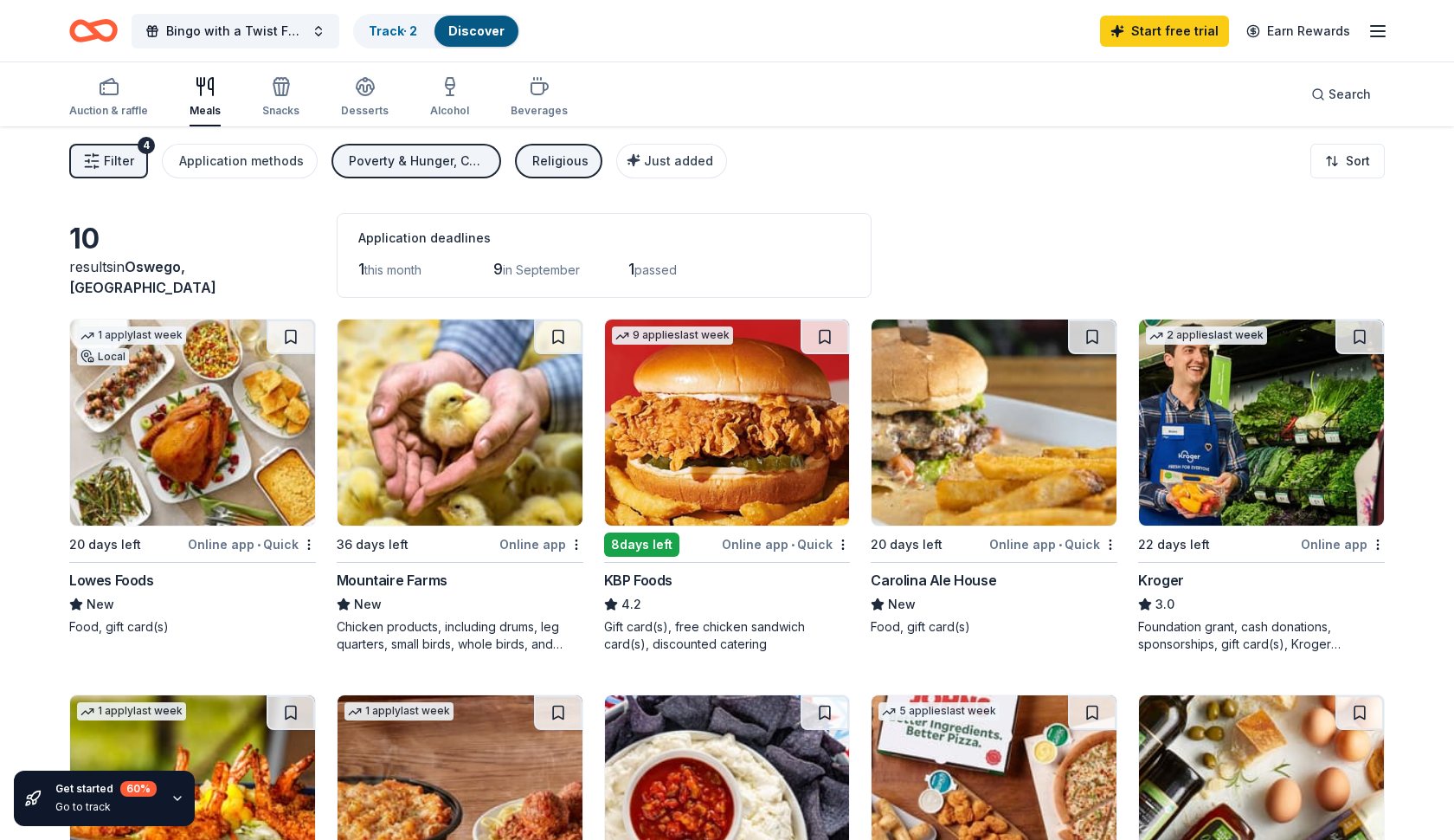
scroll to position [0, 0]
click at [1193, 32] on link "Start free trial" at bounding box center [1164, 31] width 129 height 32
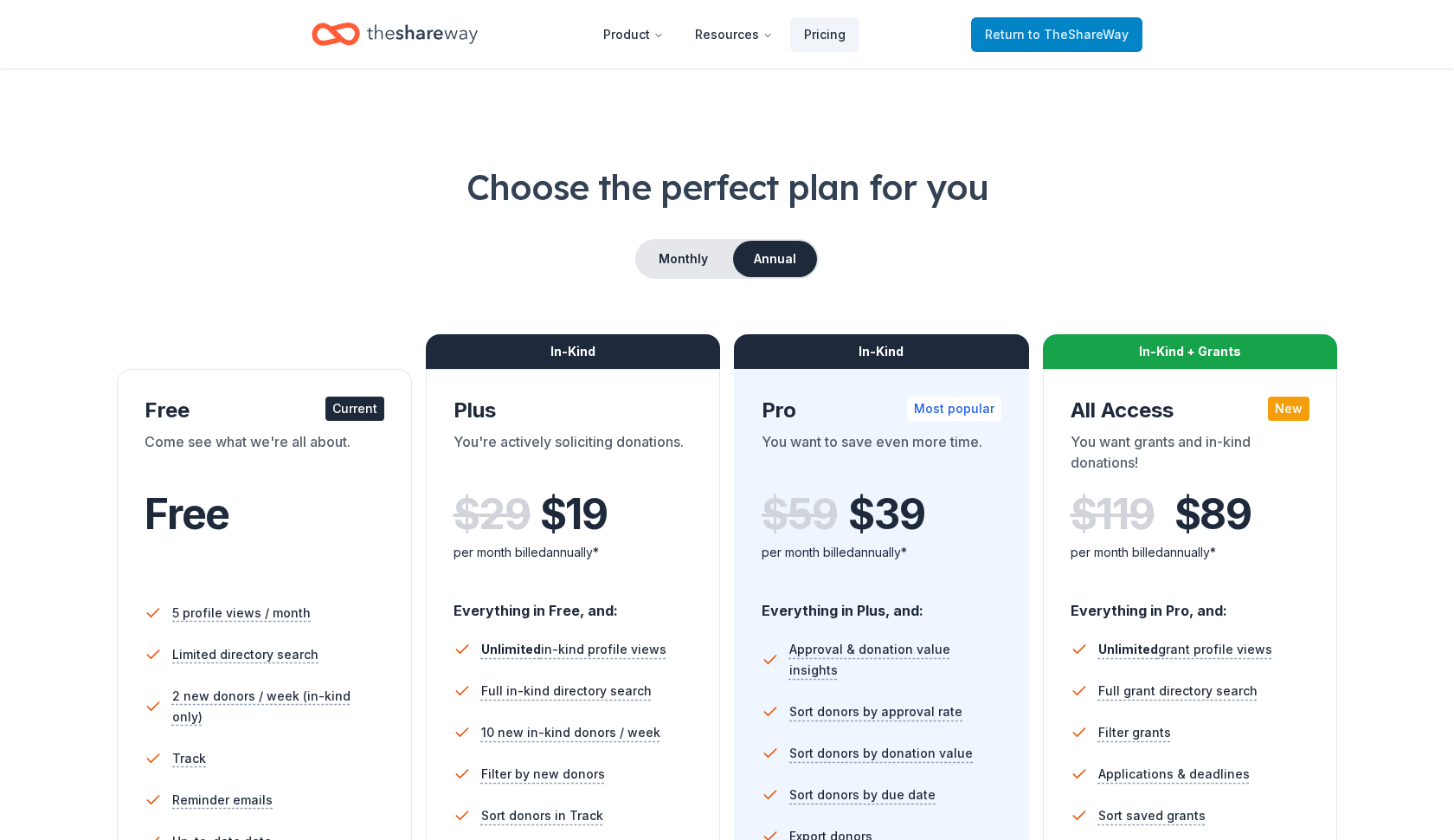
click at [1109, 42] on span "Return to TheShareWay" at bounding box center [1057, 34] width 144 height 21
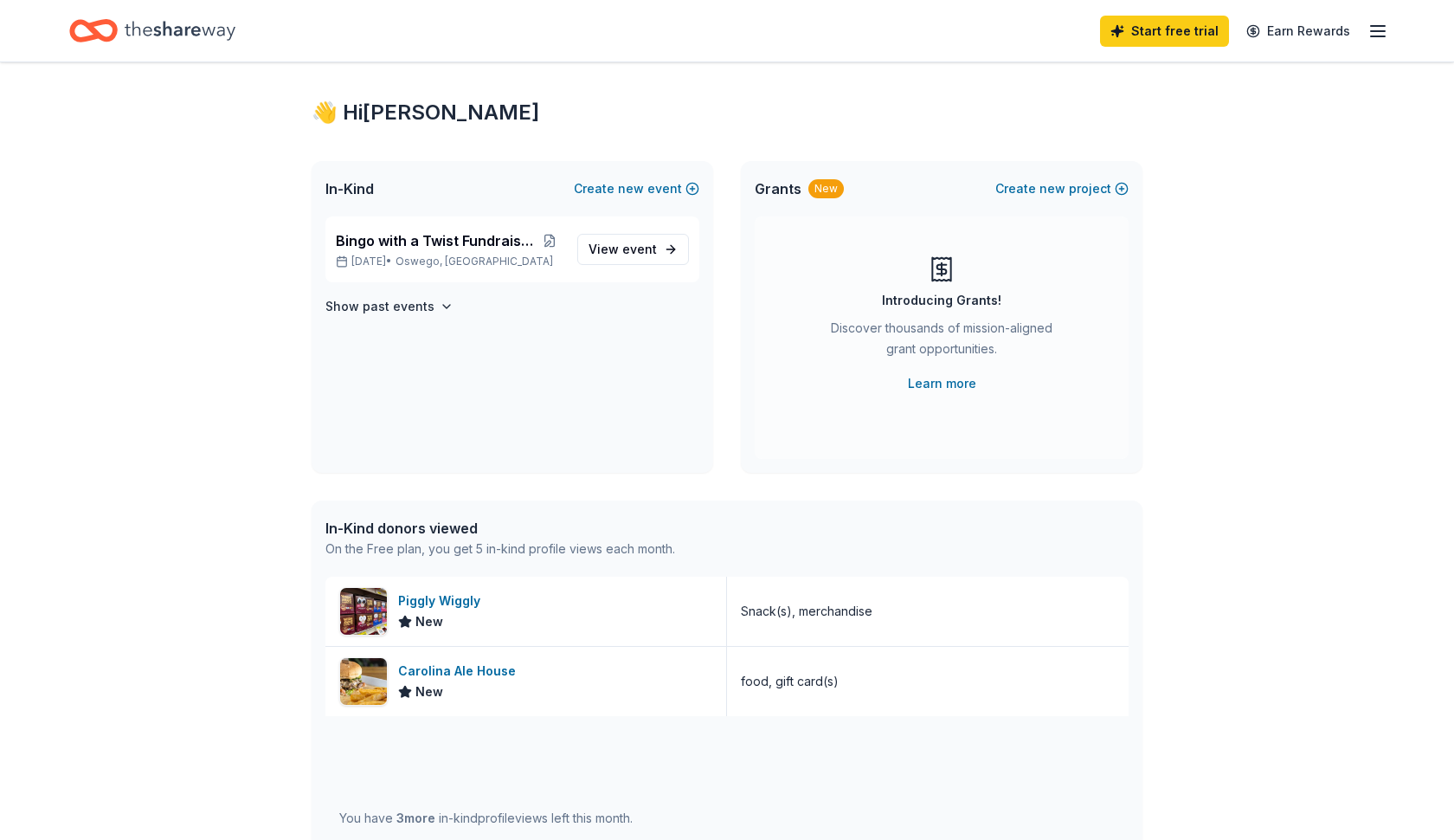
scroll to position [21, 1]
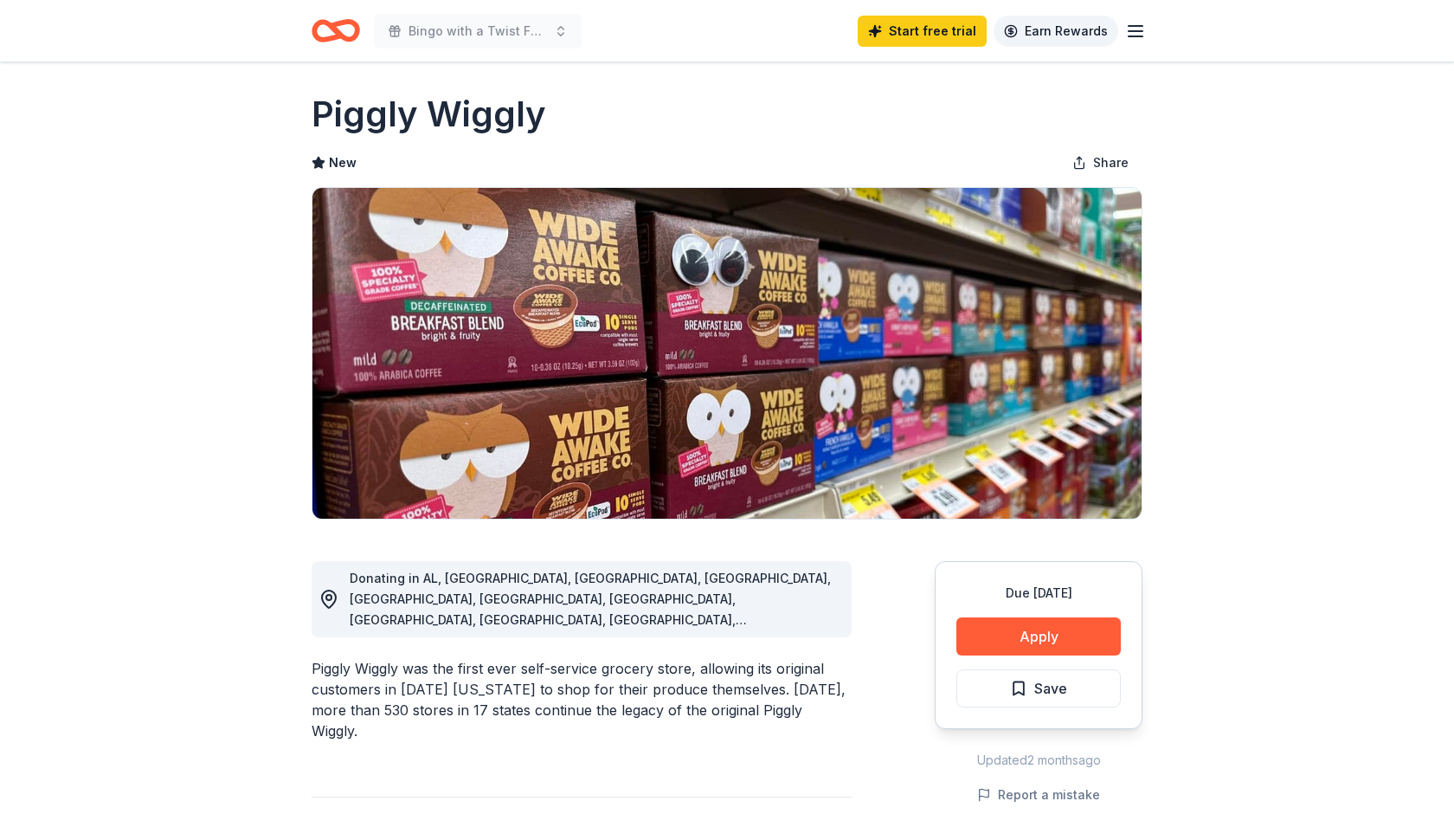
scroll to position [7, 1]
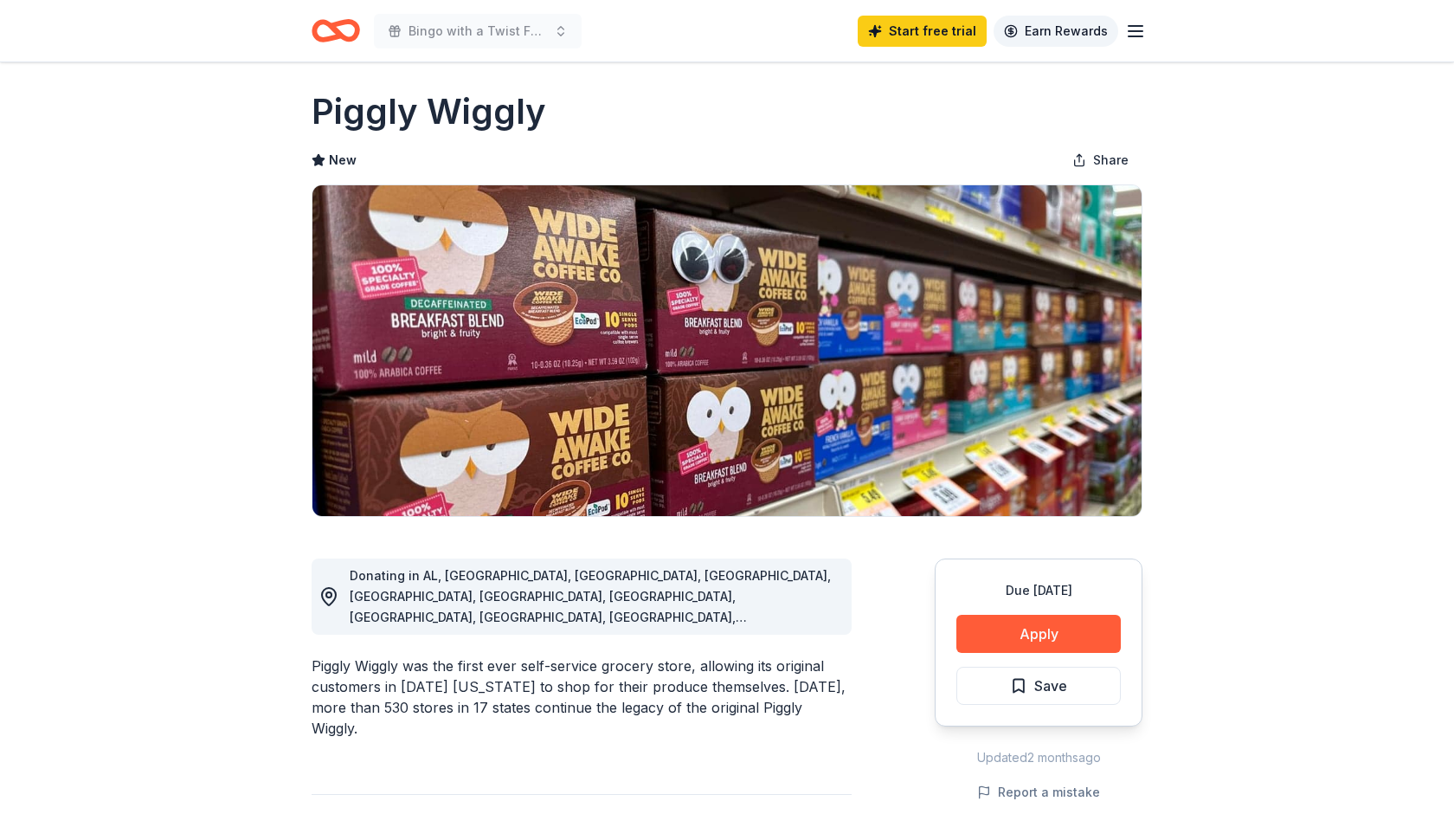
click at [1032, 29] on link "Earn Rewards" at bounding box center [1056, 31] width 125 height 32
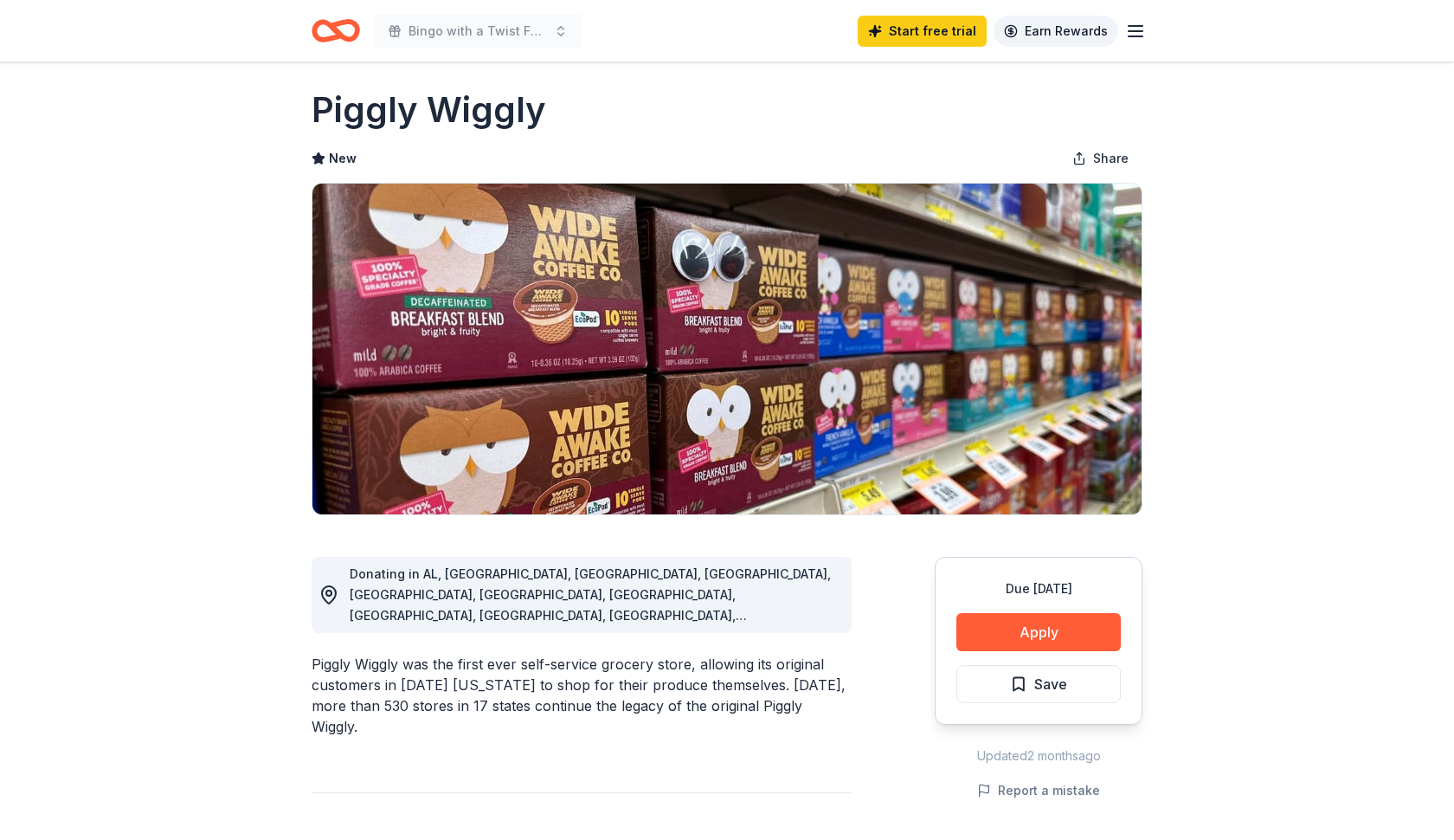
click at [1065, 32] on link "Earn Rewards" at bounding box center [1056, 31] width 125 height 32
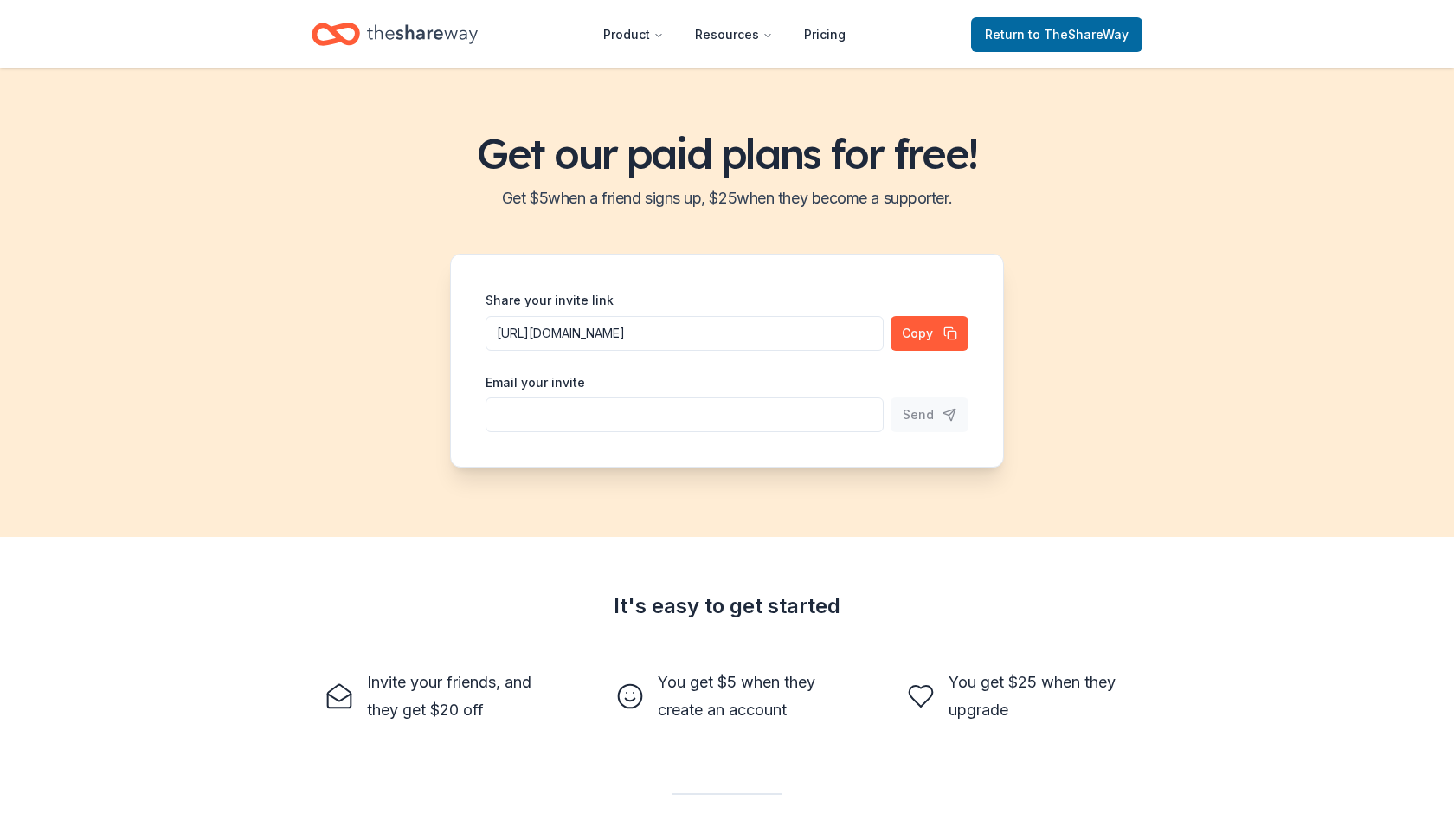
click at [424, 30] on icon "Home" at bounding box center [422, 33] width 111 height 35
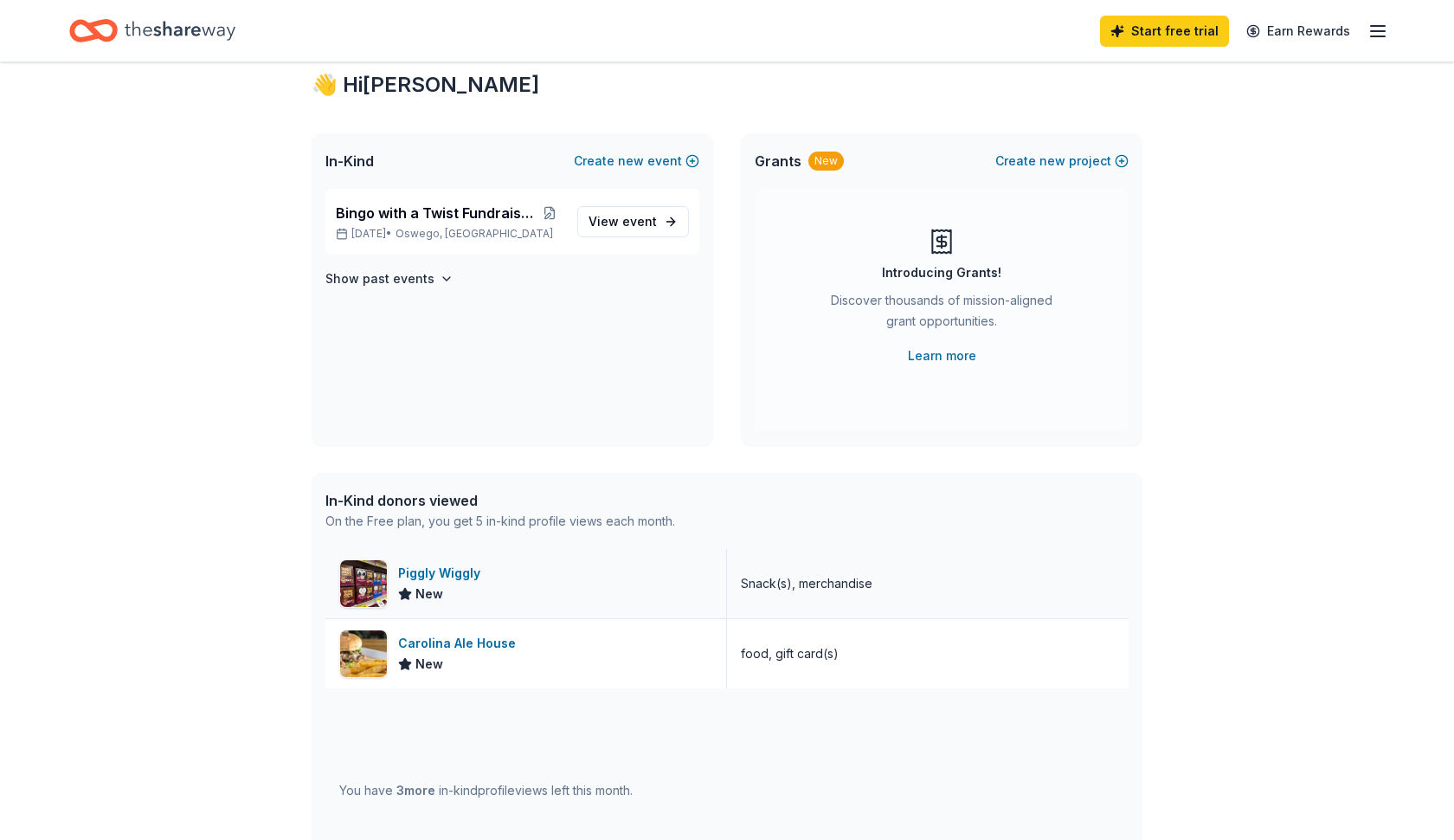
click at [814, 590] on div "Snack(s), merchandise" at bounding box center [807, 583] width 132 height 21
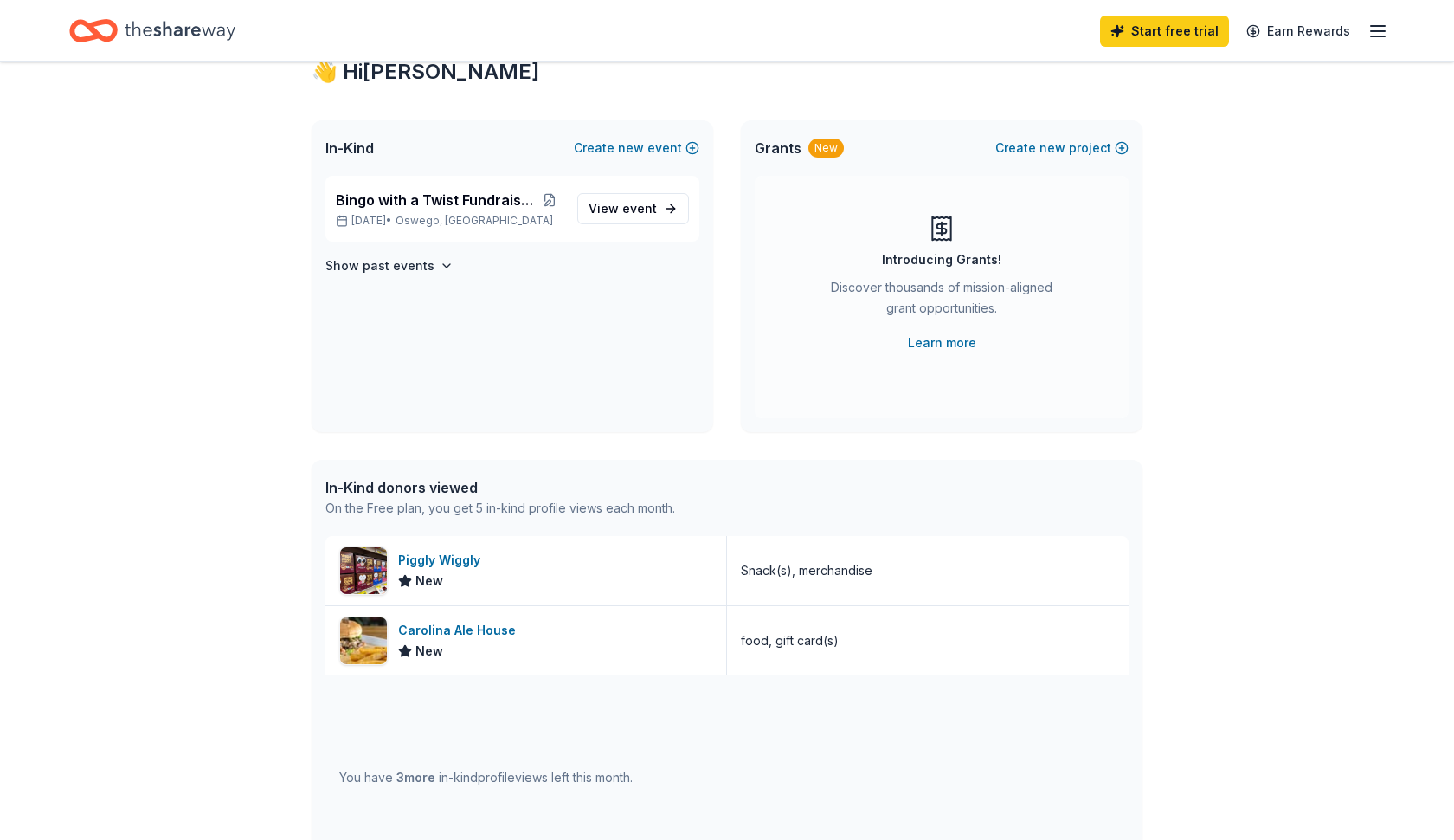
scroll to position [60, 1]
click at [1380, 32] on line "button" at bounding box center [1378, 32] width 14 height 0
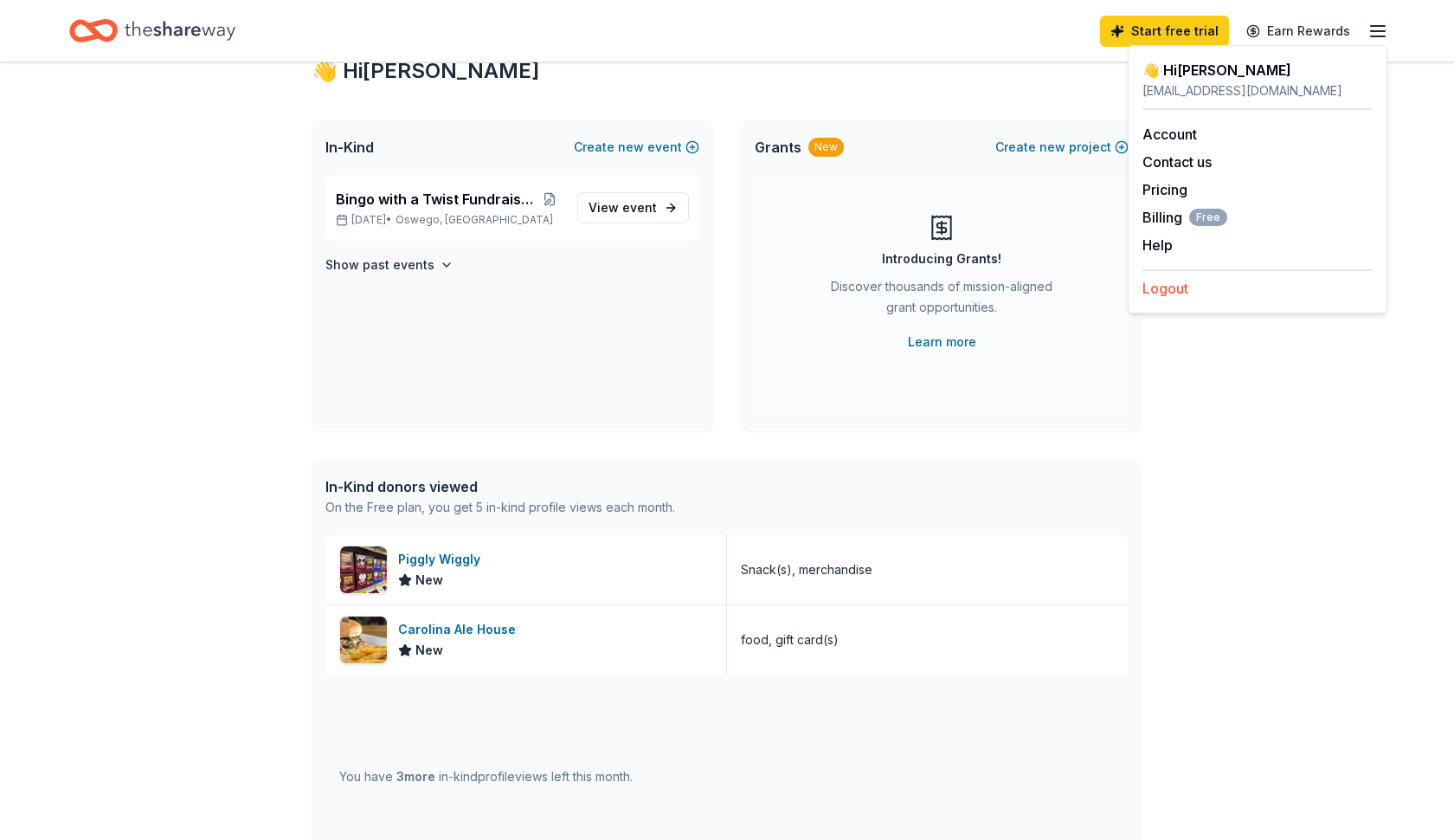
click at [1168, 291] on button "Logout" at bounding box center [1166, 288] width 46 height 21
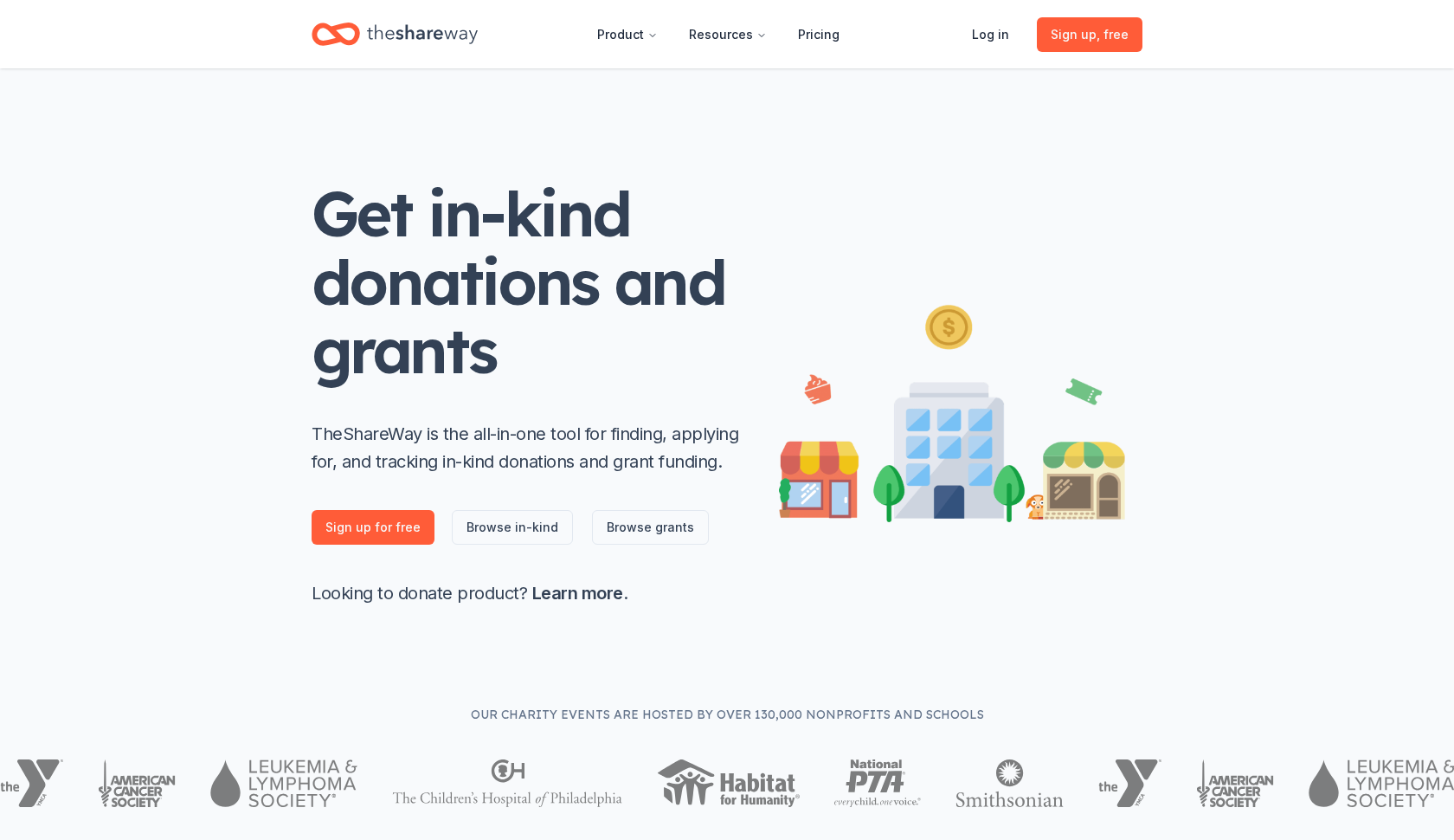
scroll to position [0, 0]
